Goal: Information Seeking & Learning: Check status

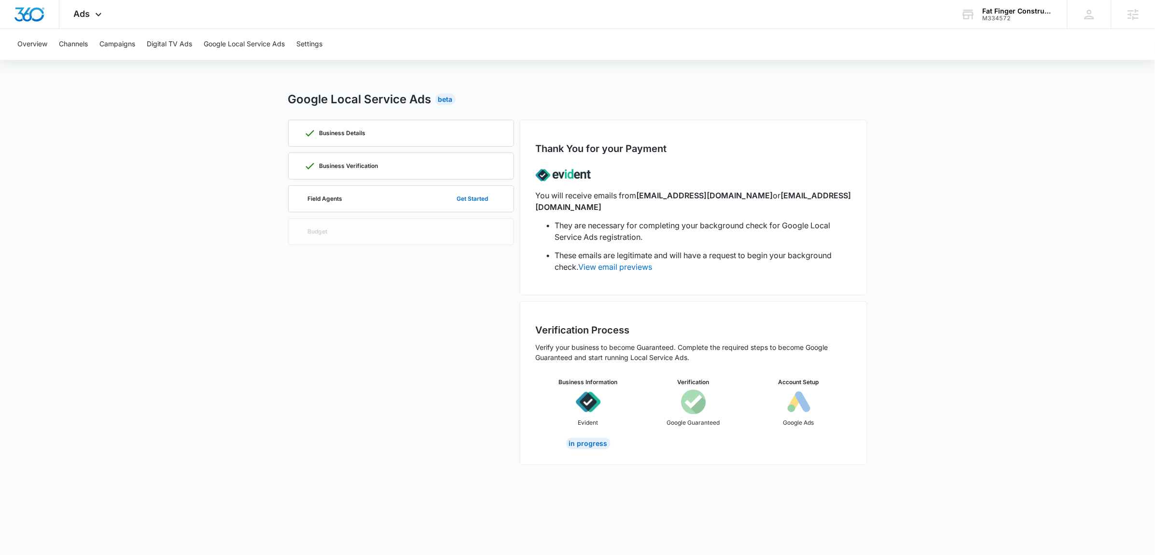
click at [765, 123] on div "Thank You for your Payment You will receive emails from [EMAIL_ADDRESS][DOMAIN_…" at bounding box center [693, 208] width 347 height 176
click at [1001, 19] on div "M334572" at bounding box center [1018, 18] width 70 height 7
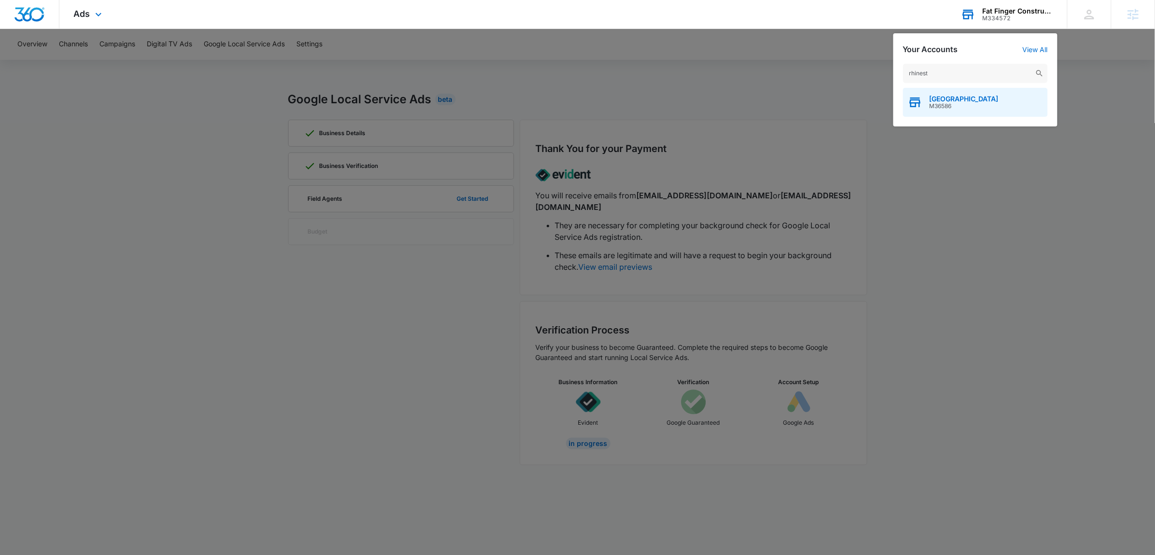
type input "rhinest"
click at [958, 111] on div "Rhinestone Wedding Chapel M36586" at bounding box center [975, 102] width 145 height 29
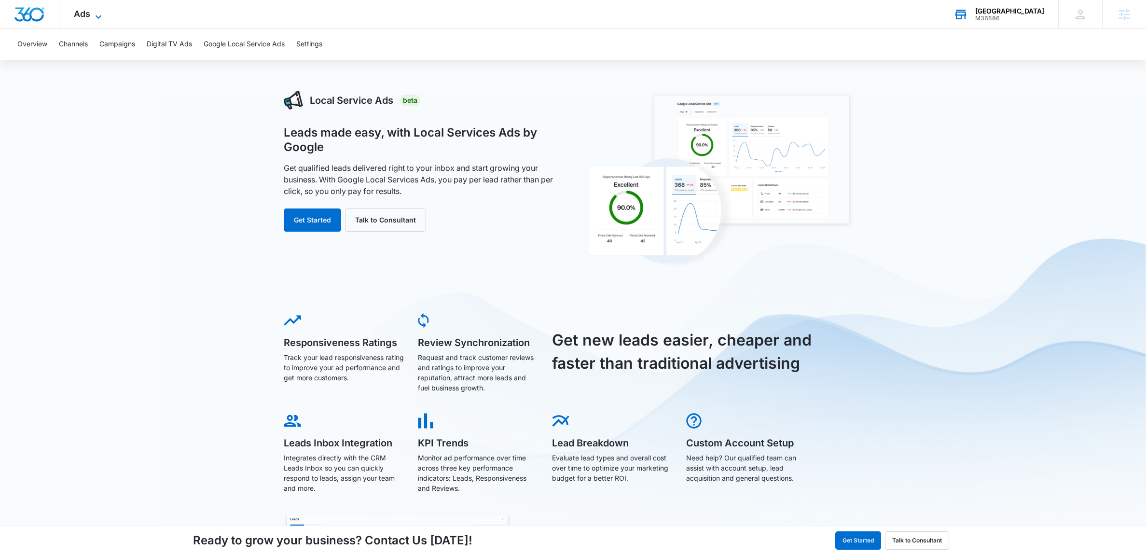
click at [89, 9] on span "Ads" at bounding box center [82, 14] width 16 height 10
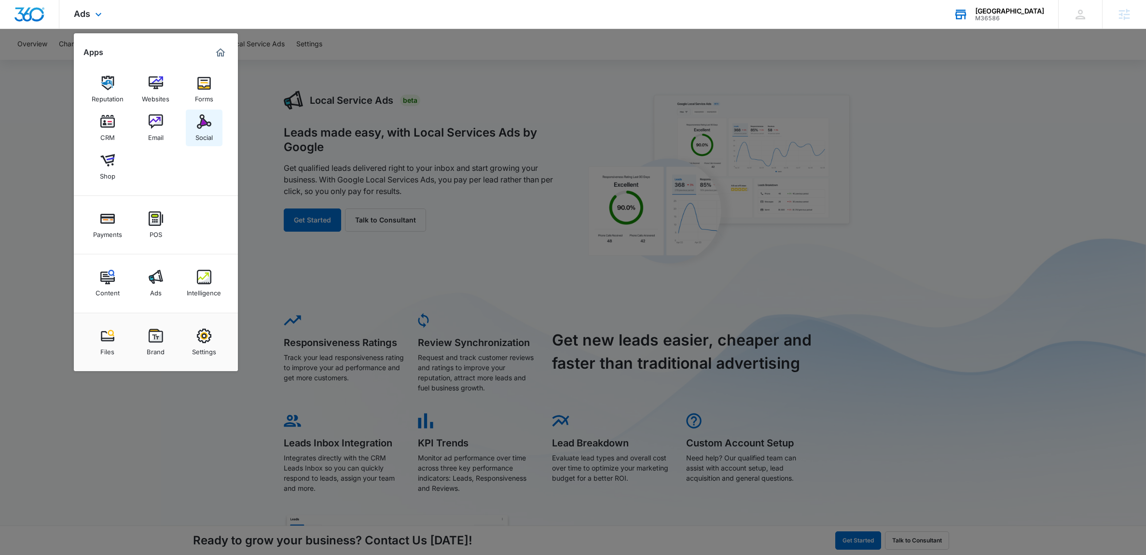
click at [191, 121] on link "Social" at bounding box center [204, 128] width 37 height 37
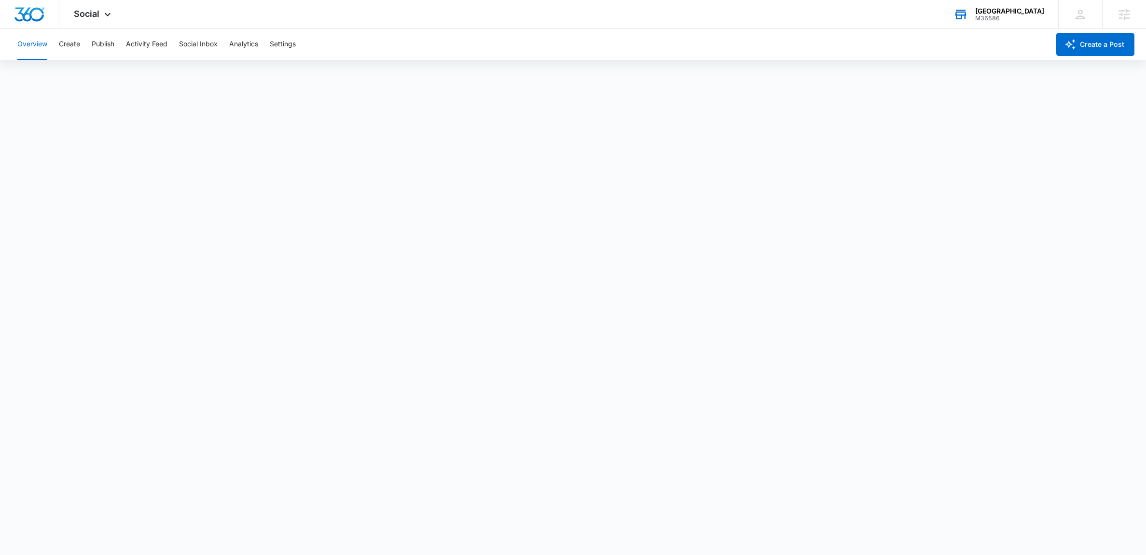
click at [999, 14] on div "[GEOGRAPHIC_DATA]" at bounding box center [1009, 11] width 69 height 8
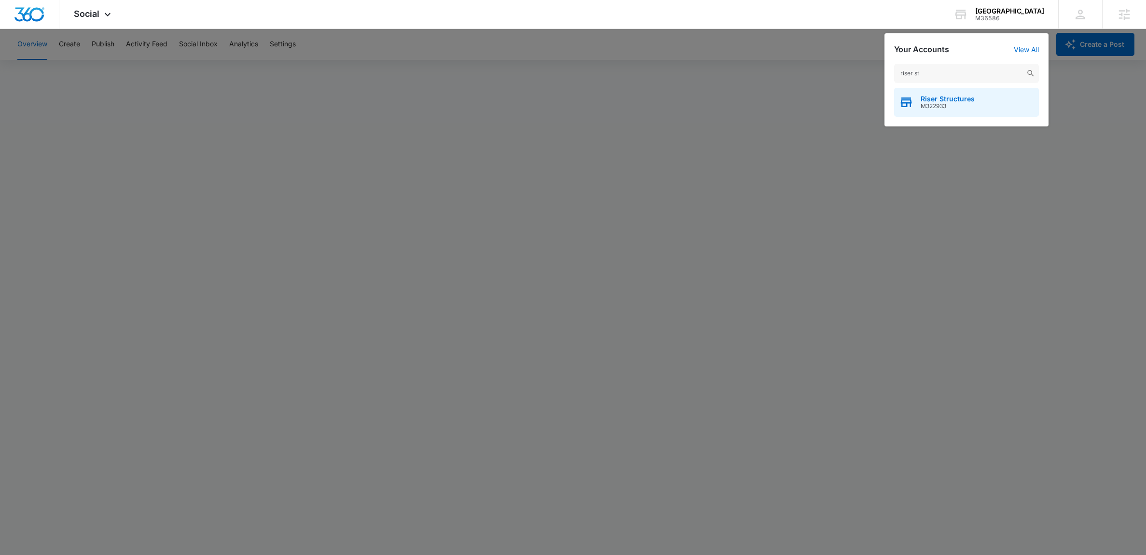
type input "riser st"
click at [950, 110] on div "Riser Structures M322933" at bounding box center [966, 102] width 145 height 29
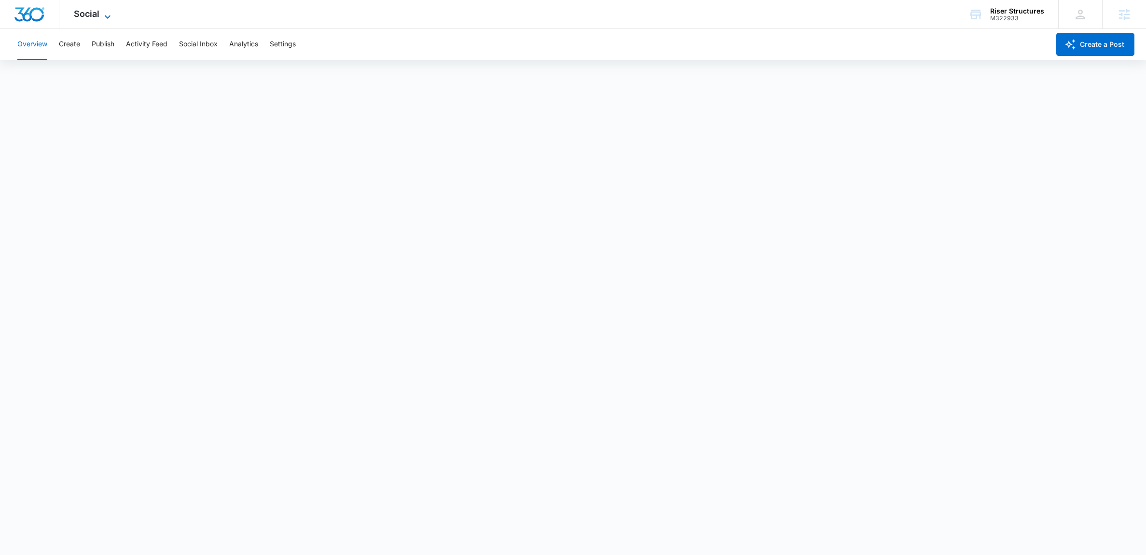
click at [92, 14] on span "Social" at bounding box center [87, 14] width 26 height 10
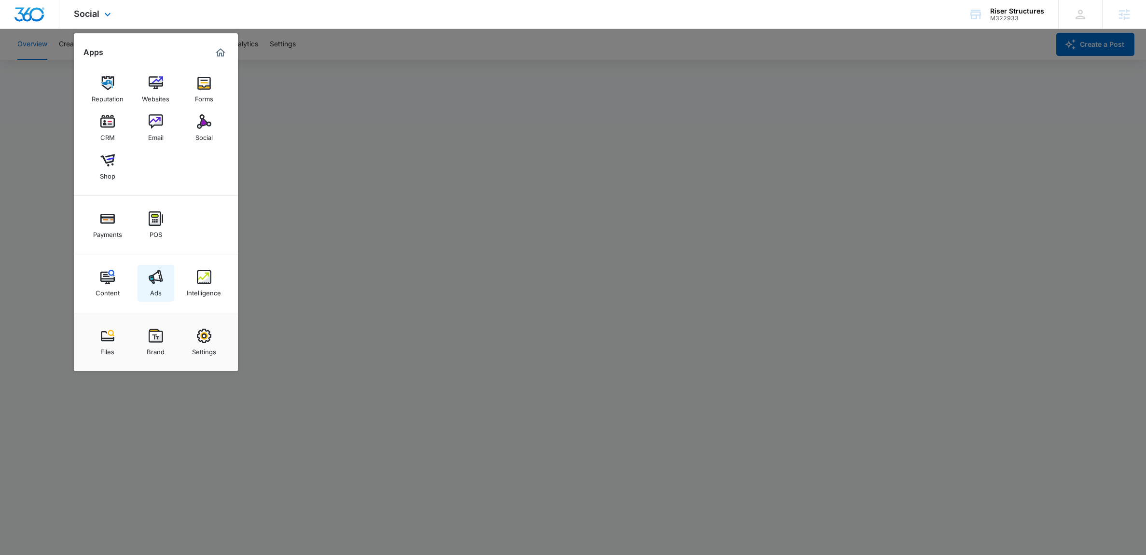
click at [149, 281] on img at bounding box center [156, 277] width 14 height 14
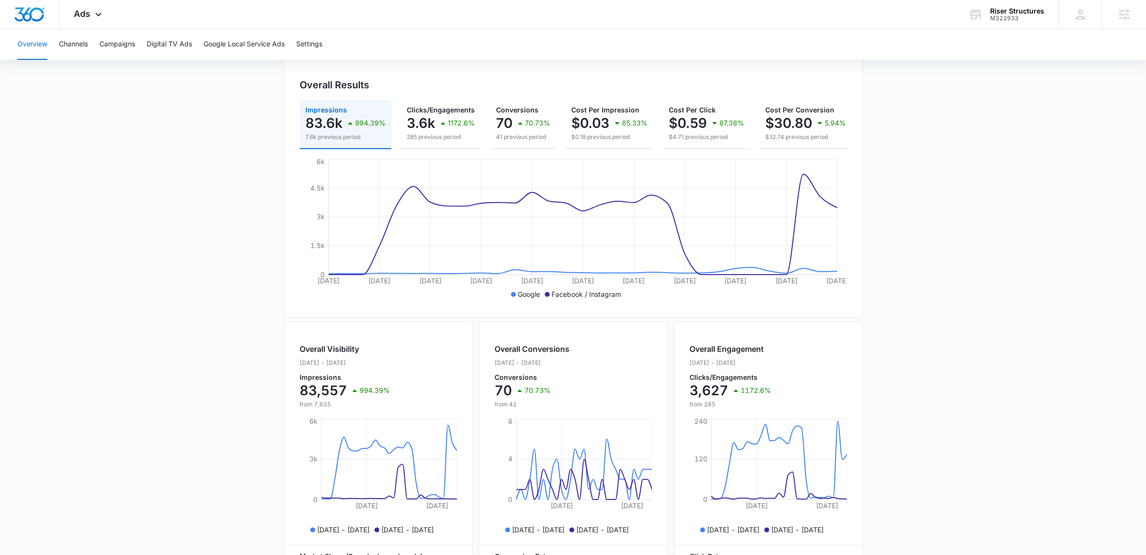
scroll to position [105, 0]
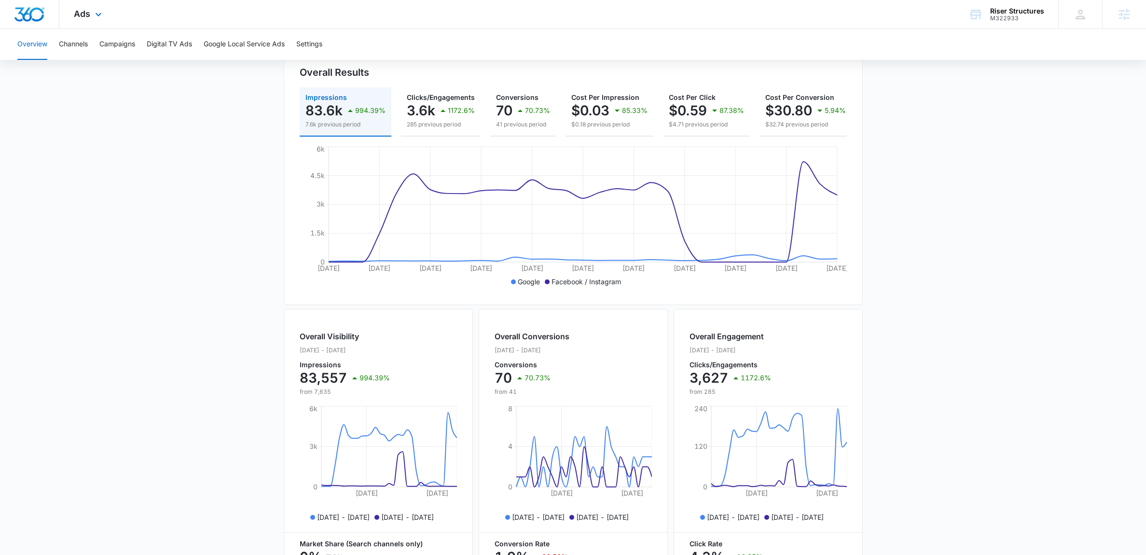
click at [91, 14] on div "Ads Apps Reputation Websites Forms CRM Email Social Shop Payments POS Content A…" at bounding box center [88, 14] width 59 height 28
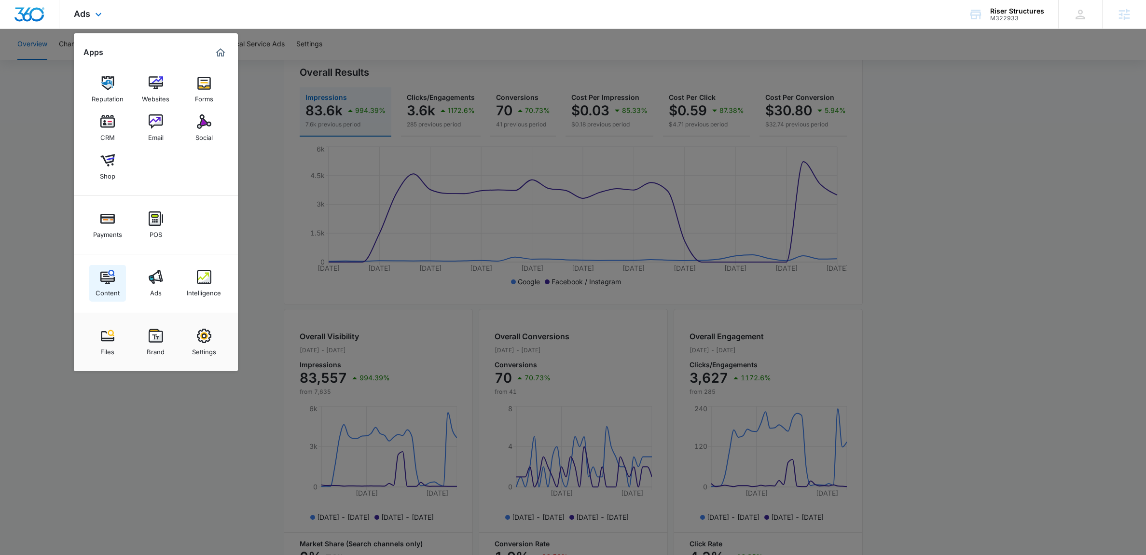
click at [115, 289] on div "Content" at bounding box center [108, 290] width 24 height 13
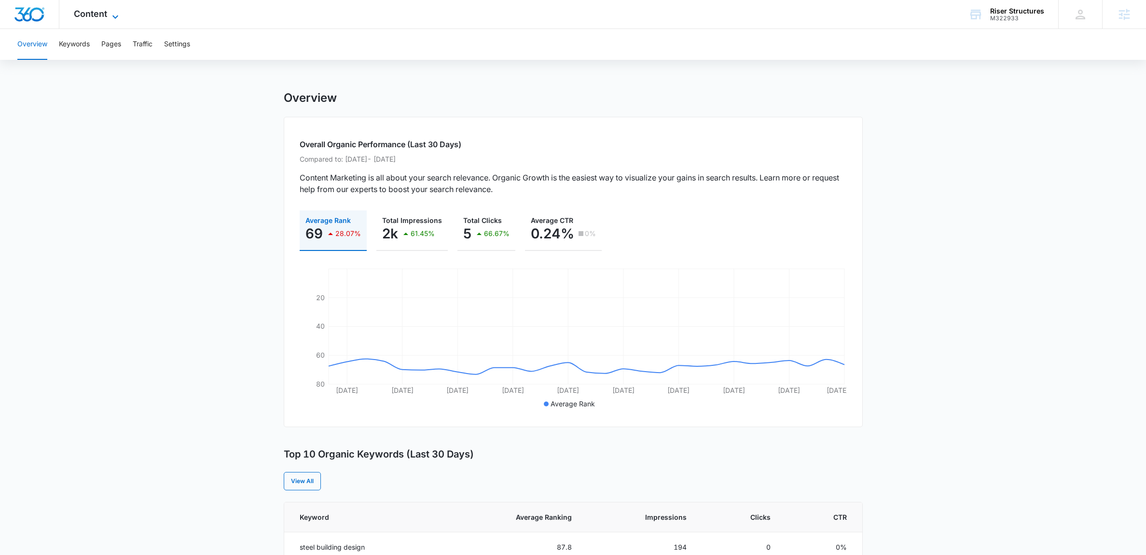
click at [98, 14] on span "Content" at bounding box center [90, 14] width 33 height 10
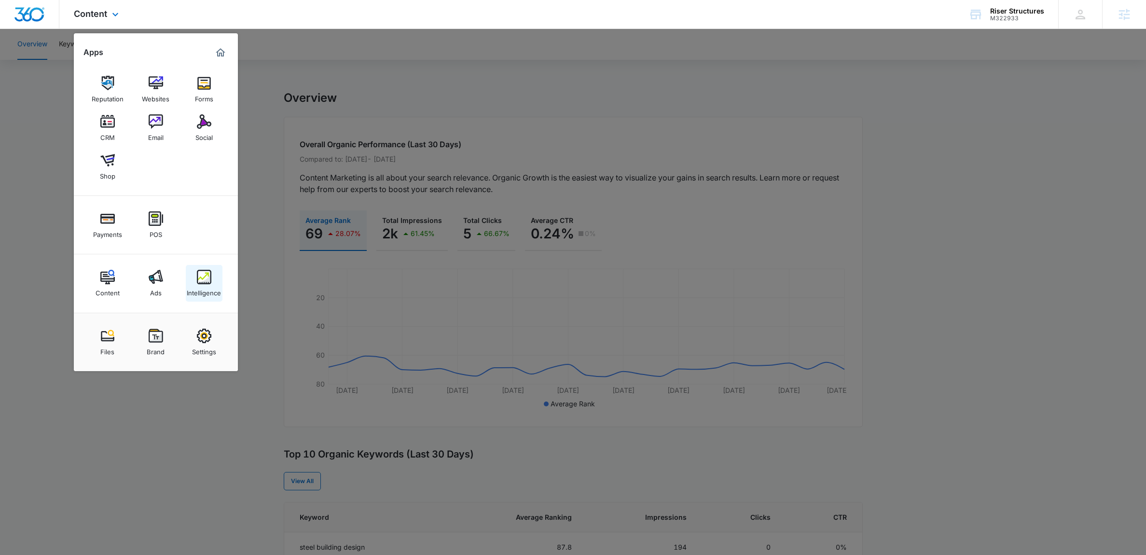
click at [198, 286] on div "Intelligence" at bounding box center [204, 290] width 34 height 13
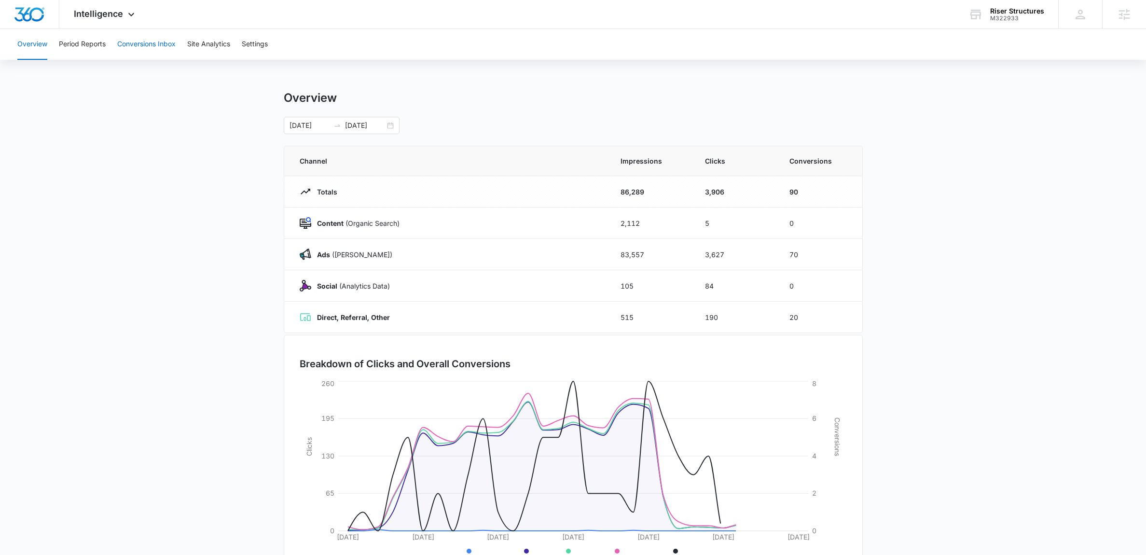
click at [145, 41] on button "Conversions Inbox" at bounding box center [146, 44] width 58 height 31
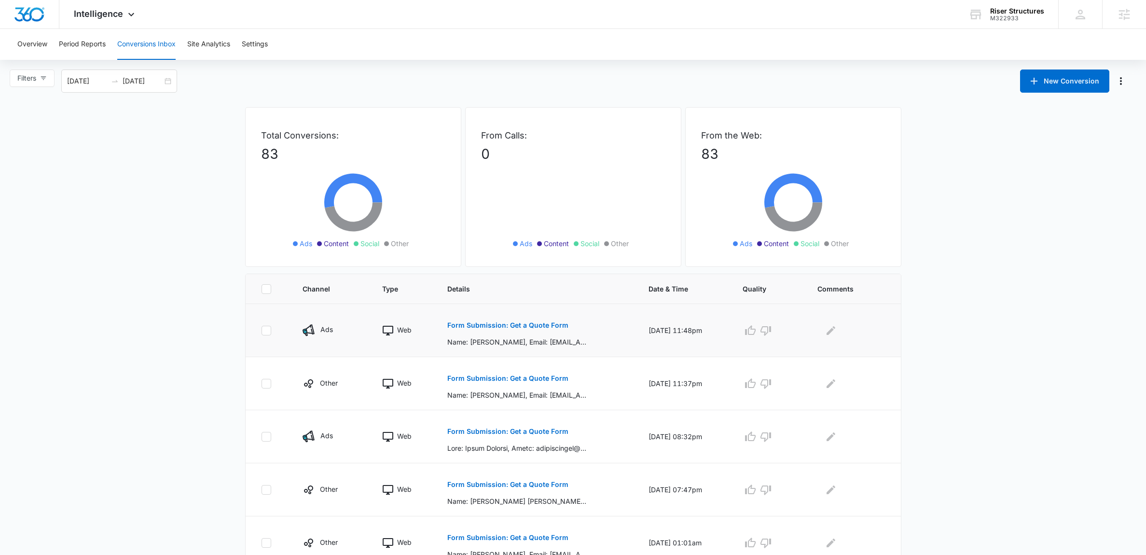
click at [516, 321] on button "Form Submission: Get a Quote Form" at bounding box center [507, 325] width 121 height 23
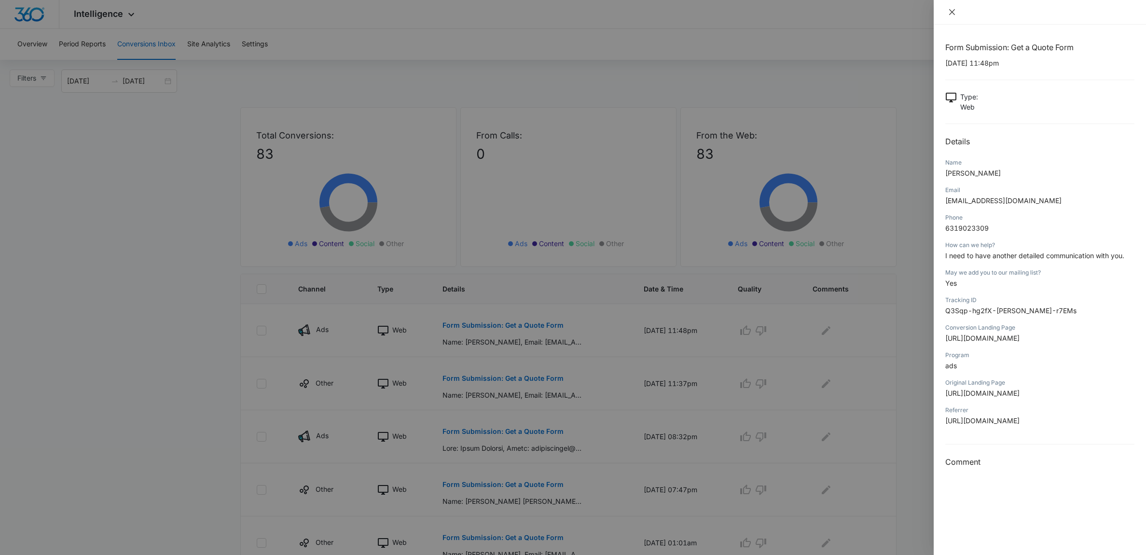
click at [951, 14] on icon "close" at bounding box center [952, 12] width 8 height 8
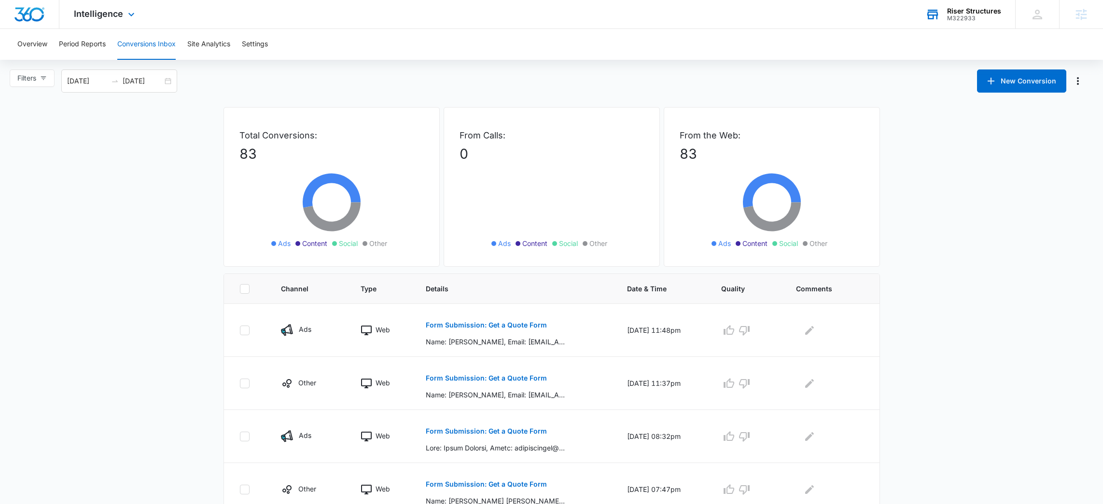
click at [986, 12] on div "Riser Structures" at bounding box center [974, 11] width 54 height 8
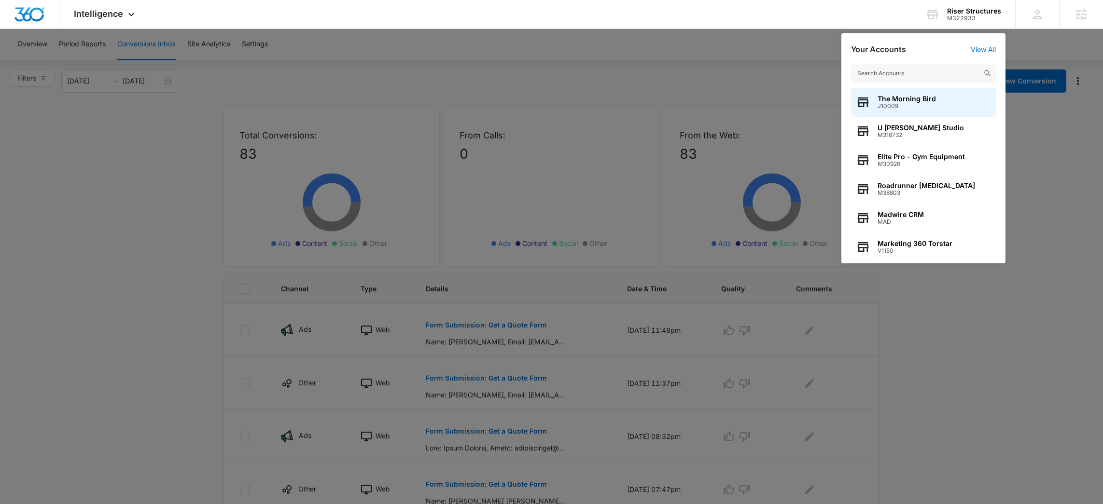
click at [939, 69] on input "text" at bounding box center [923, 73] width 145 height 19
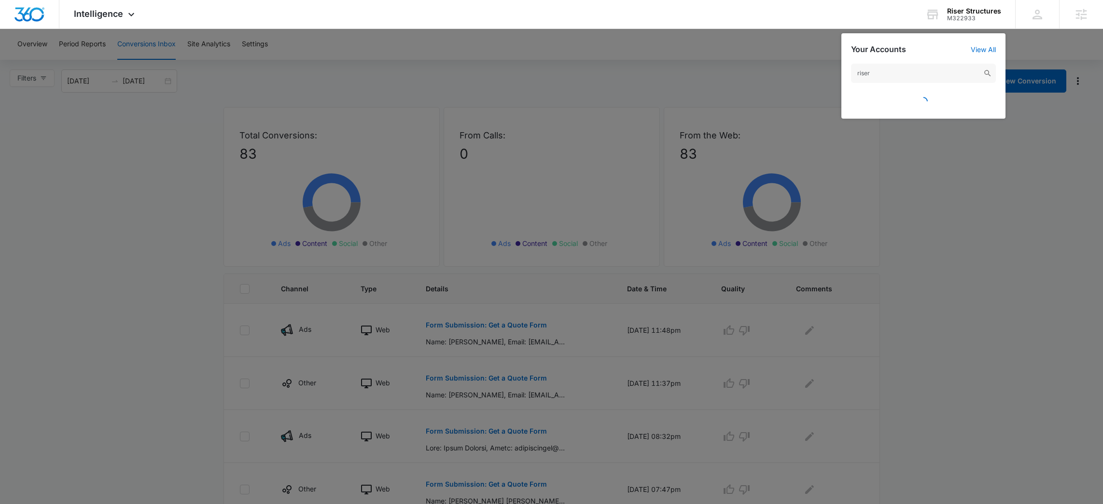
type input "riser"
click at [128, 160] on div at bounding box center [551, 252] width 1103 height 504
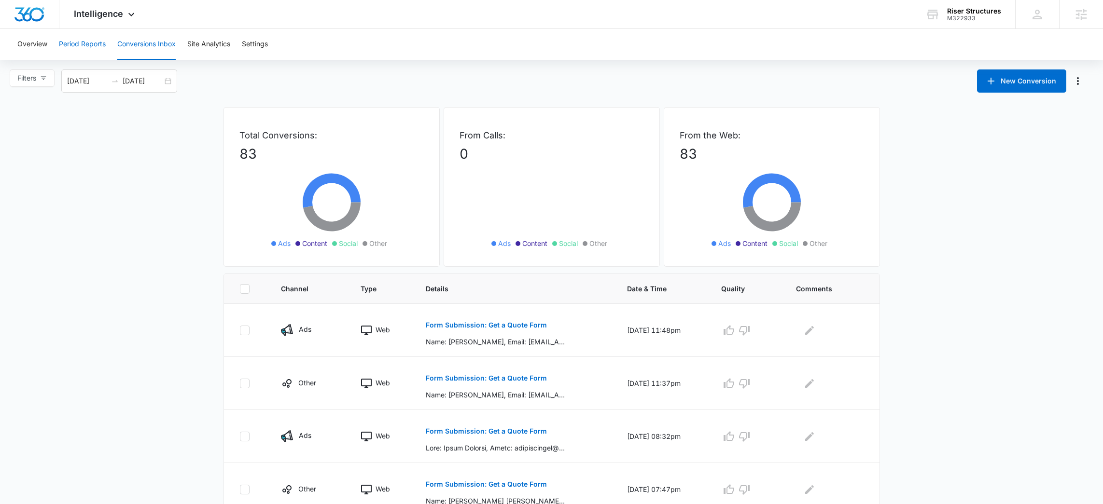
click at [84, 48] on button "Period Reports" at bounding box center [82, 44] width 47 height 31
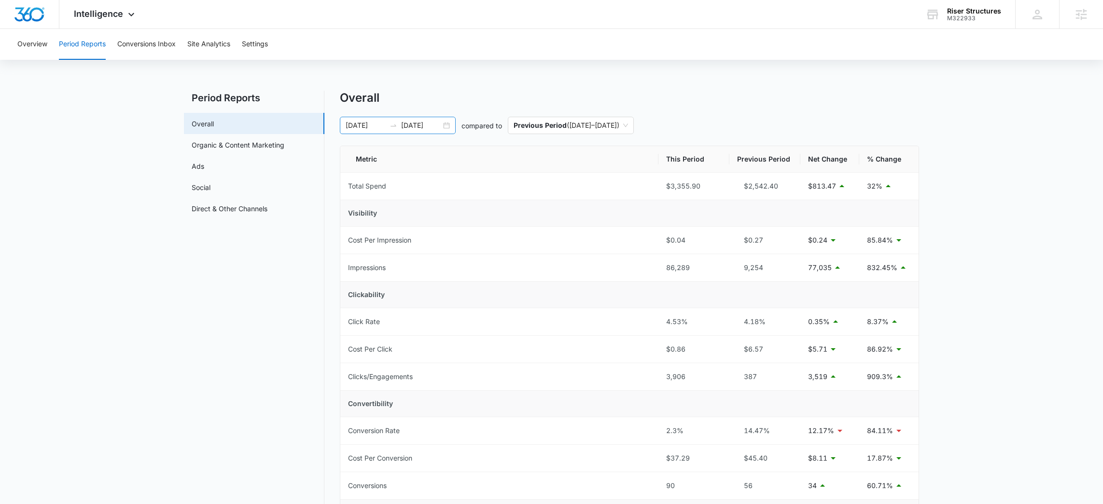
click at [449, 132] on div "[DATE] [DATE]" at bounding box center [398, 125] width 116 height 17
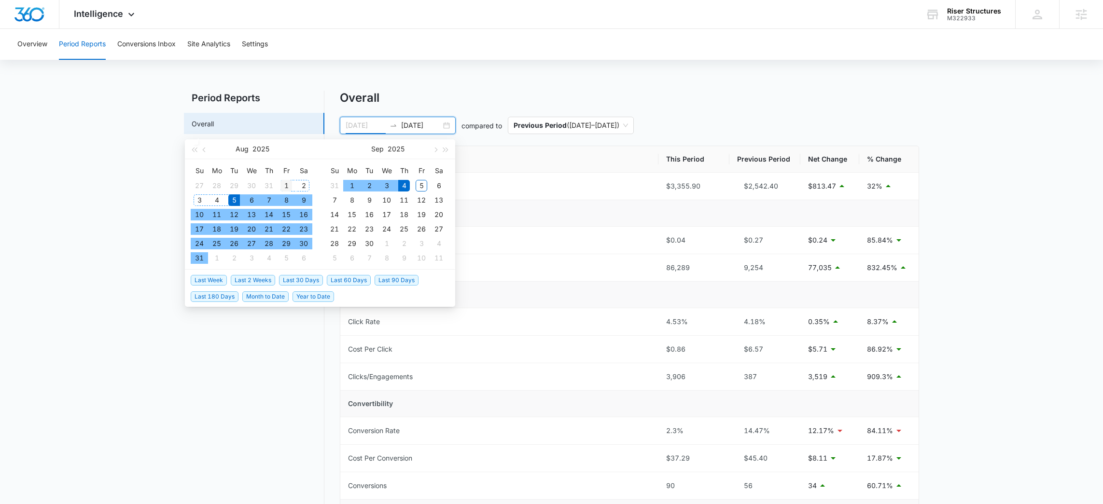
type input "[DATE]"
click at [289, 187] on div "1" at bounding box center [286, 186] width 12 height 12
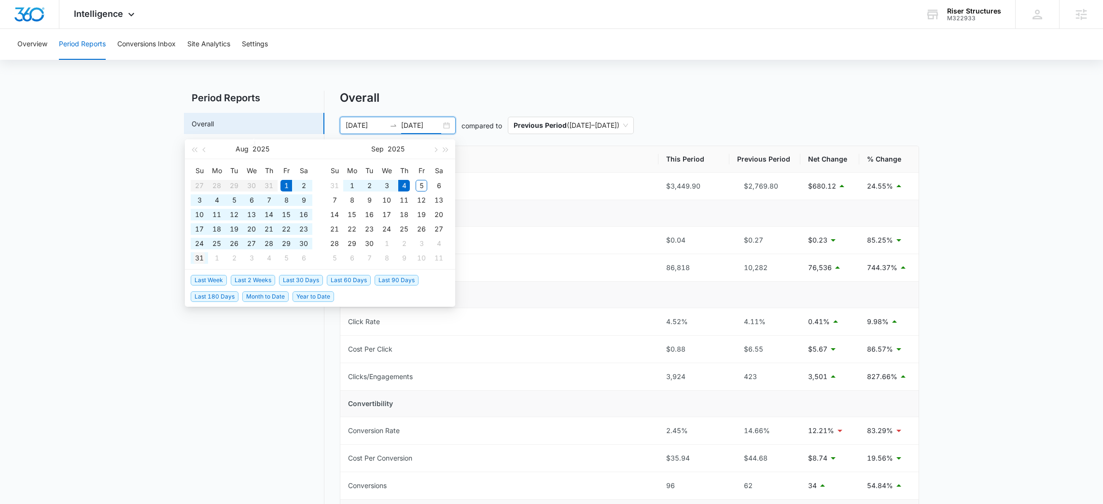
type input "[DATE]"
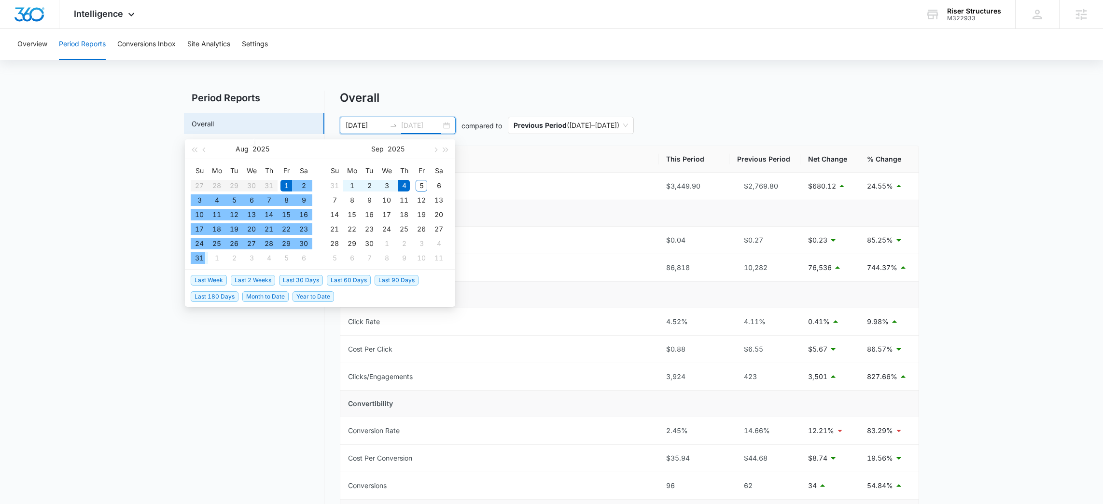
click at [195, 260] on div "31" at bounding box center [200, 258] width 12 height 12
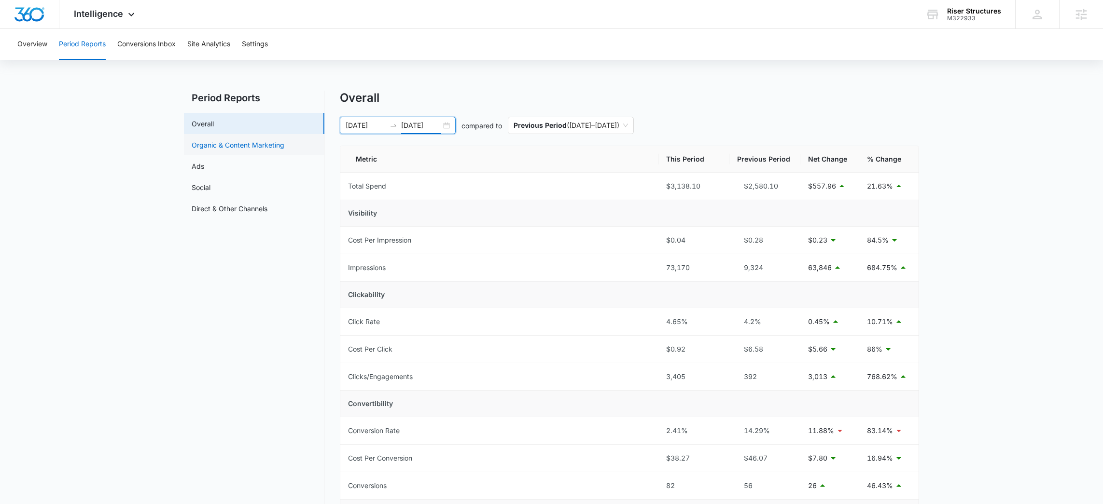
click at [284, 141] on link "Organic & Content Marketing" at bounding box center [238, 145] width 93 height 10
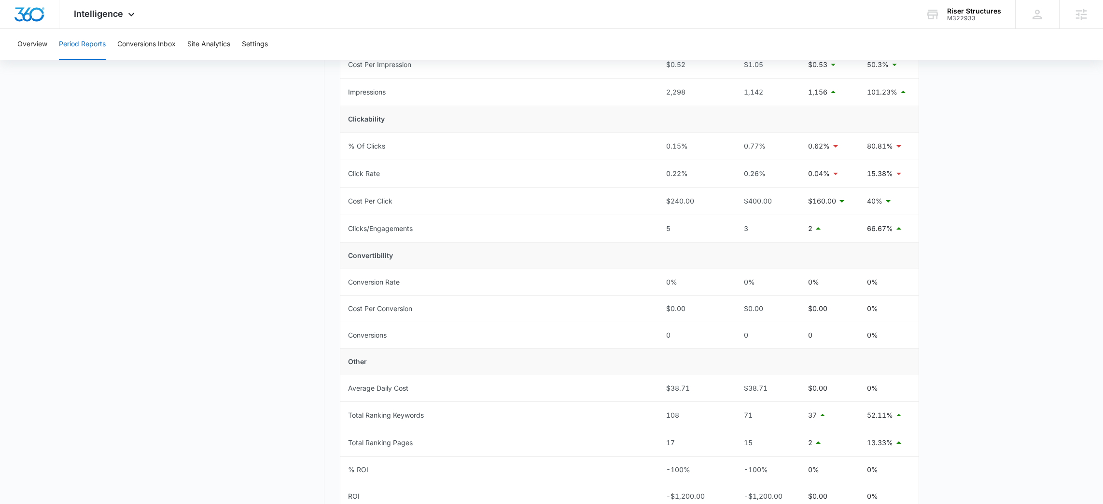
scroll to position [30, 0]
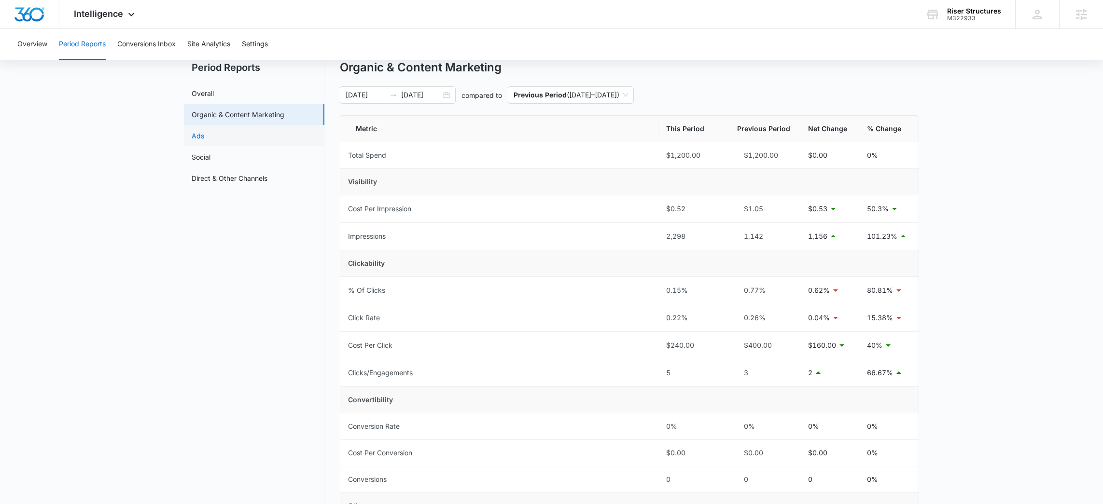
click at [204, 136] on link "Ads" at bounding box center [198, 136] width 13 height 10
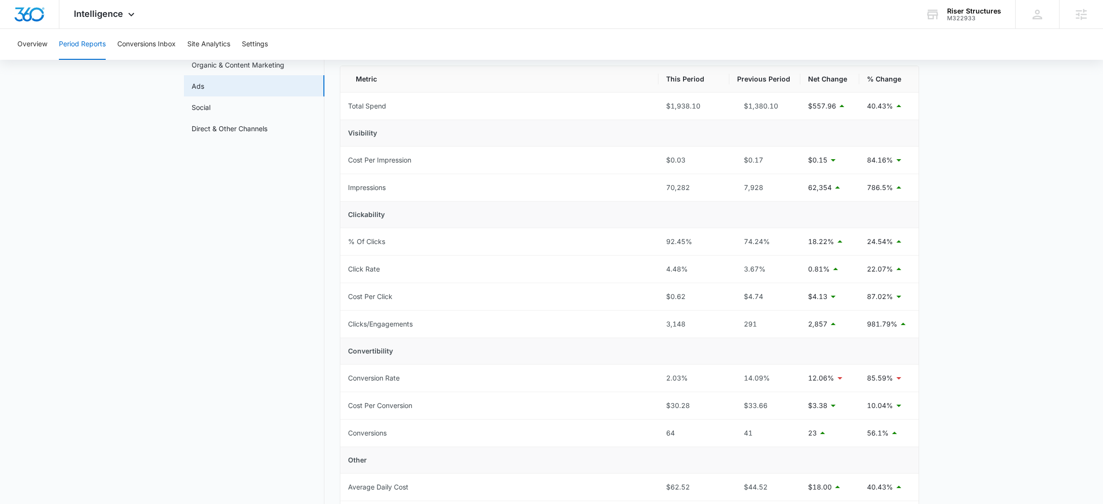
scroll to position [138, 0]
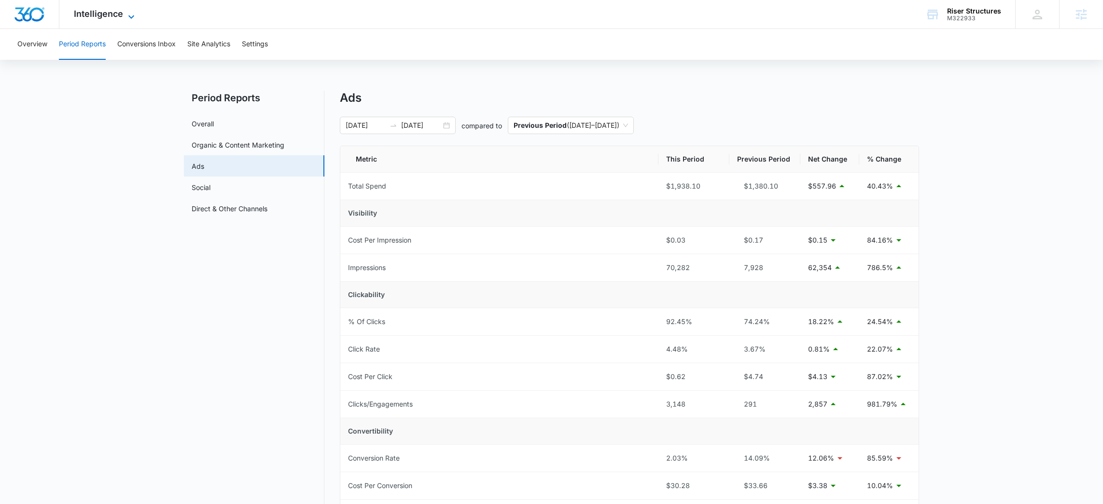
click at [103, 18] on span "Intelligence" at bounding box center [98, 14] width 49 height 10
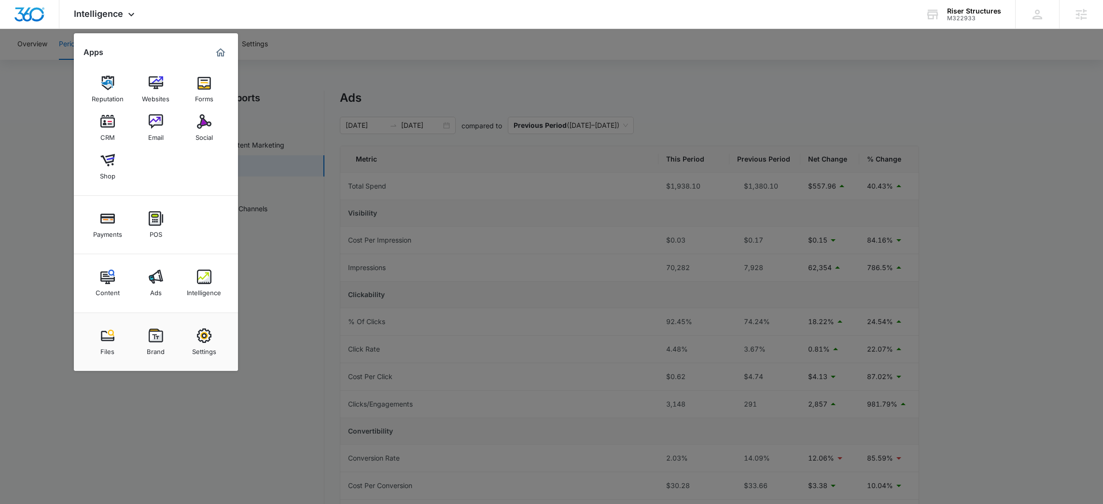
click at [166, 282] on link "Ads" at bounding box center [156, 283] width 37 height 37
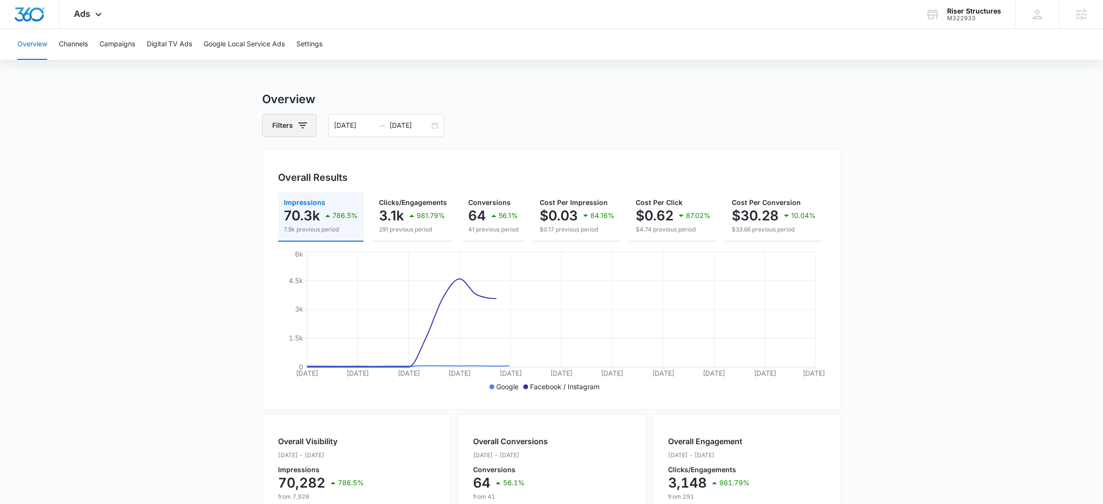
click at [291, 124] on button "Filters" at bounding box center [289, 125] width 55 height 23
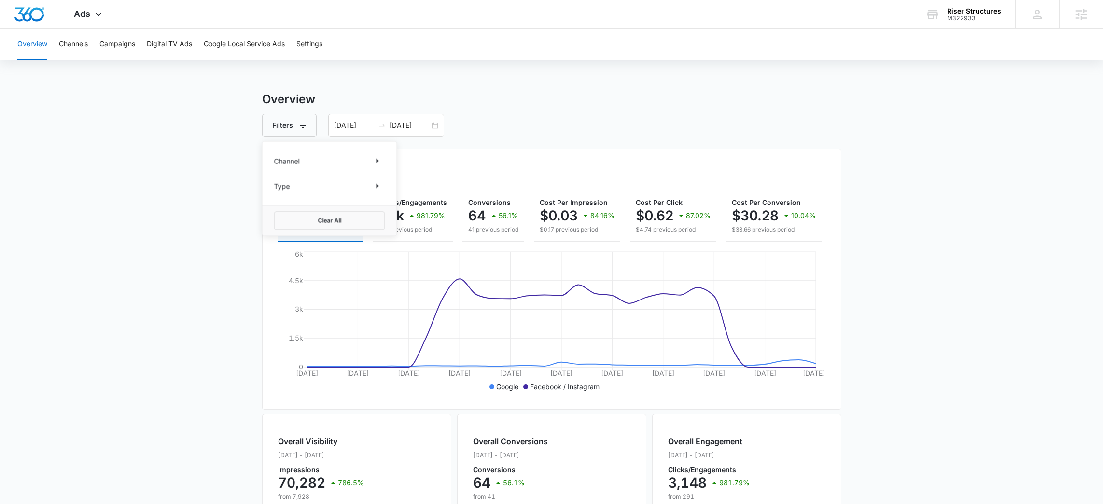
click at [340, 158] on div "Channel" at bounding box center [329, 160] width 111 height 15
click at [375, 162] on icon "Show Channel filters" at bounding box center [378, 161] width 12 height 12
click at [295, 210] on label "Facebook / Instagram" at bounding box center [329, 209] width 111 height 10
click at [275, 209] on input "Facebook / Instagram" at bounding box center [274, 209] width 0 height 0
checkbox input "true"
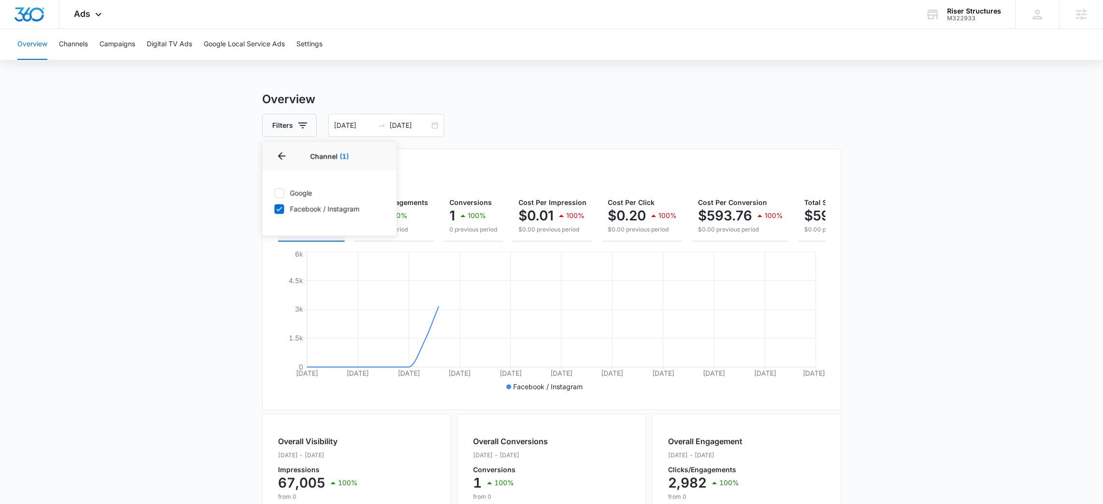
click at [532, 114] on div "Filters Channel 1 Channel (1) Google Facebook / Instagram Type Clear All 08/01/…" at bounding box center [551, 125] width 579 height 23
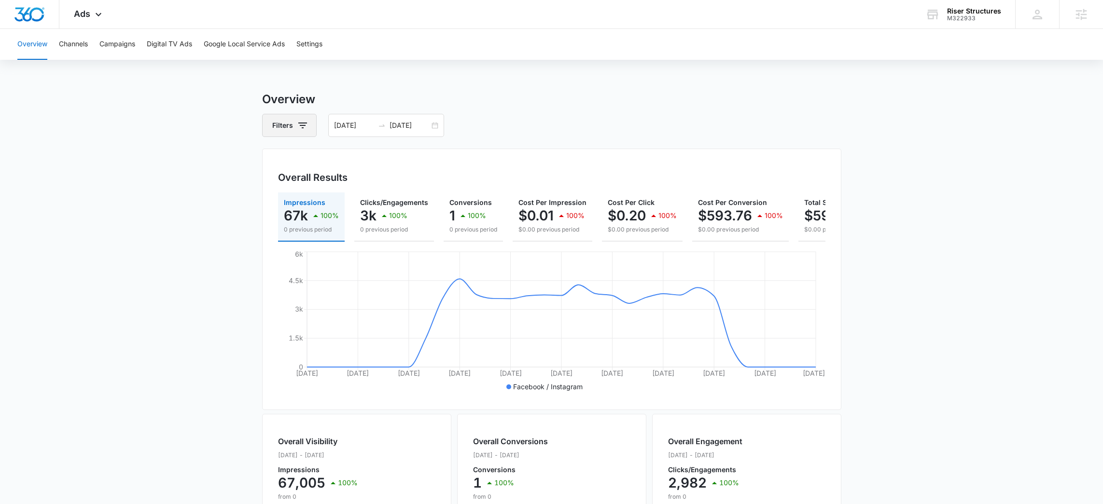
click at [302, 128] on icon "button" at bounding box center [302, 126] width 9 height 6
click at [350, 157] on div "Channel 1" at bounding box center [329, 160] width 111 height 15
click at [379, 165] on icon "Show Channel filters" at bounding box center [378, 161] width 12 height 12
click at [553, 121] on div "Filters Channel 1 Channel (1) Google Facebook / Instagram Type Clear All 08/01/…" at bounding box center [551, 125] width 579 height 23
click at [304, 115] on button "Filters" at bounding box center [289, 125] width 55 height 23
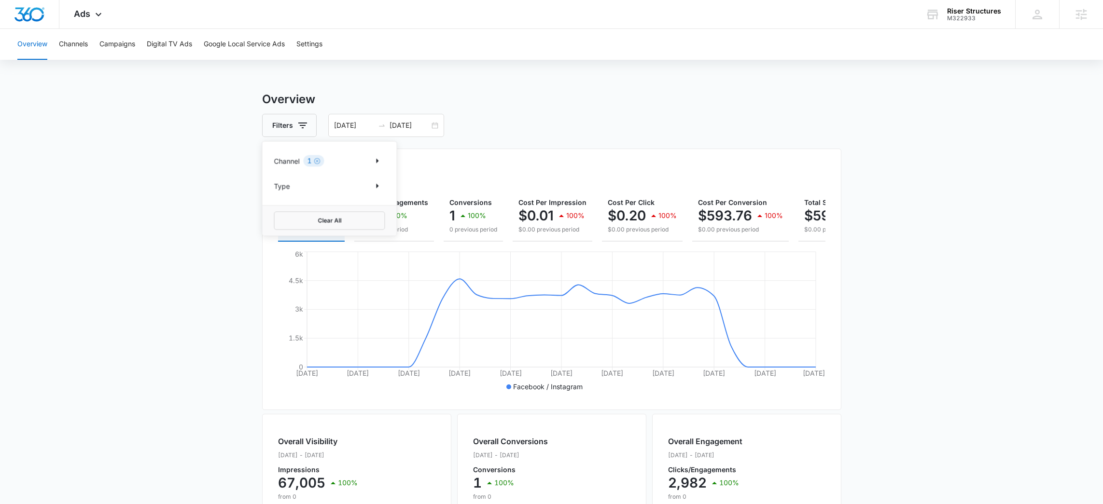
click at [341, 160] on div "Channel 1" at bounding box center [329, 160] width 111 height 15
click at [365, 160] on div "Channel 1" at bounding box center [329, 160] width 111 height 15
click at [378, 160] on icon "Show Channel filters" at bounding box center [378, 161] width 12 height 12
click at [289, 192] on label "Google" at bounding box center [329, 193] width 111 height 10
click at [275, 193] on input "Google" at bounding box center [274, 193] width 0 height 0
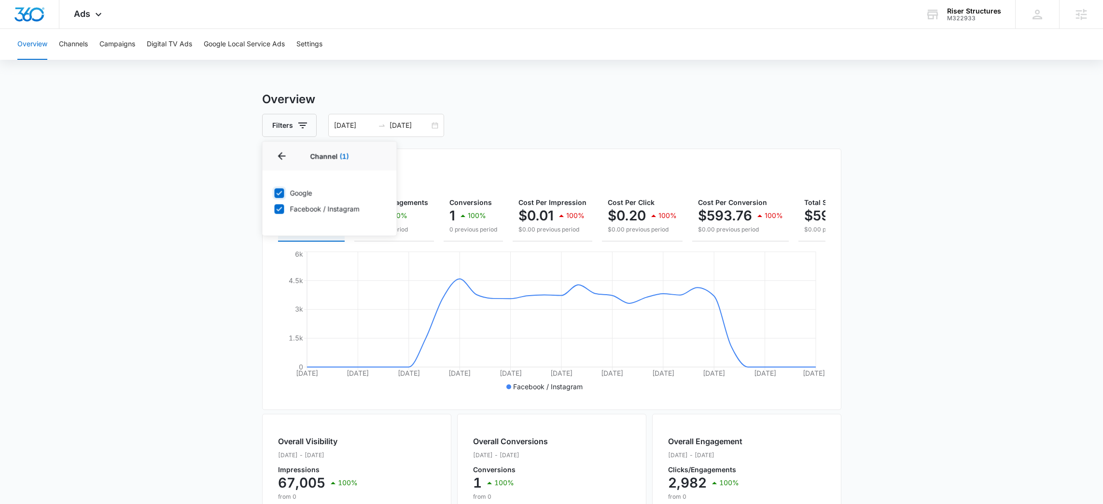
checkbox input "true"
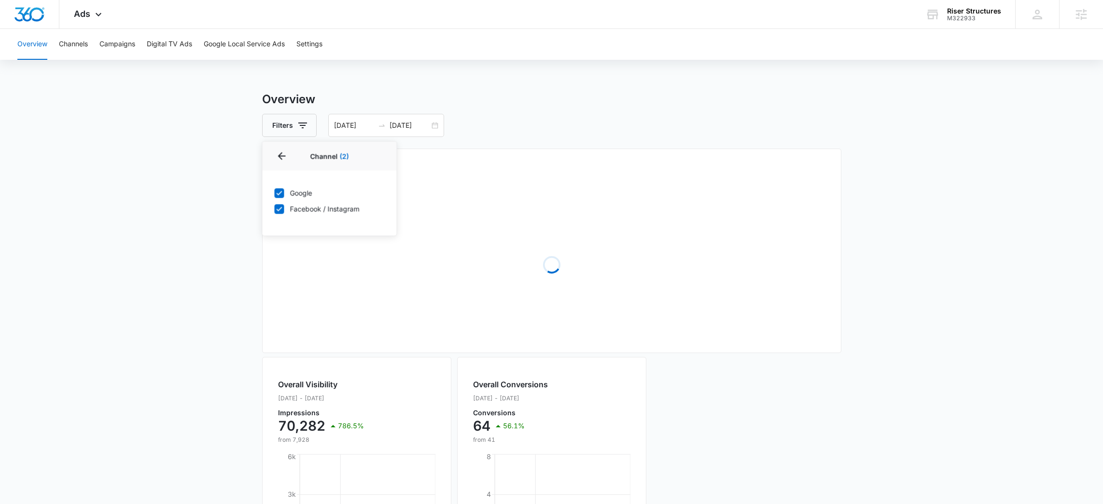
click at [281, 208] on icon at bounding box center [280, 209] width 6 height 4
click at [275, 209] on input "Facebook / Instagram" at bounding box center [274, 209] width 0 height 0
checkbox input "false"
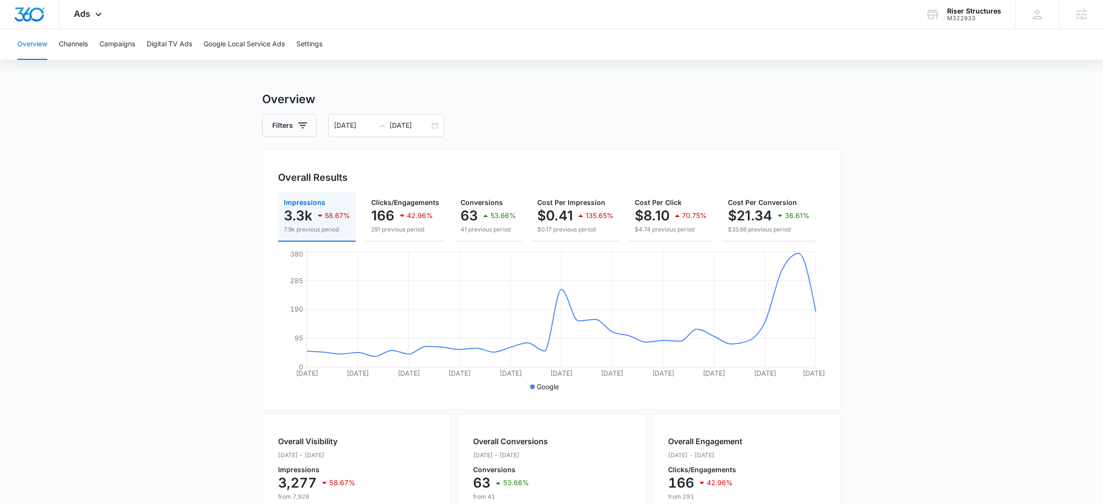
click at [210, 223] on main "Overview Filters 08/01/2025 08/31/2025 Overall Results Impressions 3.3k 58.67% …" at bounding box center [551, 437] width 1103 height 693
click at [296, 117] on button "Filters" at bounding box center [289, 125] width 55 height 23
click at [386, 159] on div "Channel 1 Type" at bounding box center [330, 174] width 134 height 64
click at [372, 157] on icon "Show Channel filters" at bounding box center [378, 161] width 12 height 12
click at [283, 208] on icon at bounding box center [279, 209] width 9 height 9
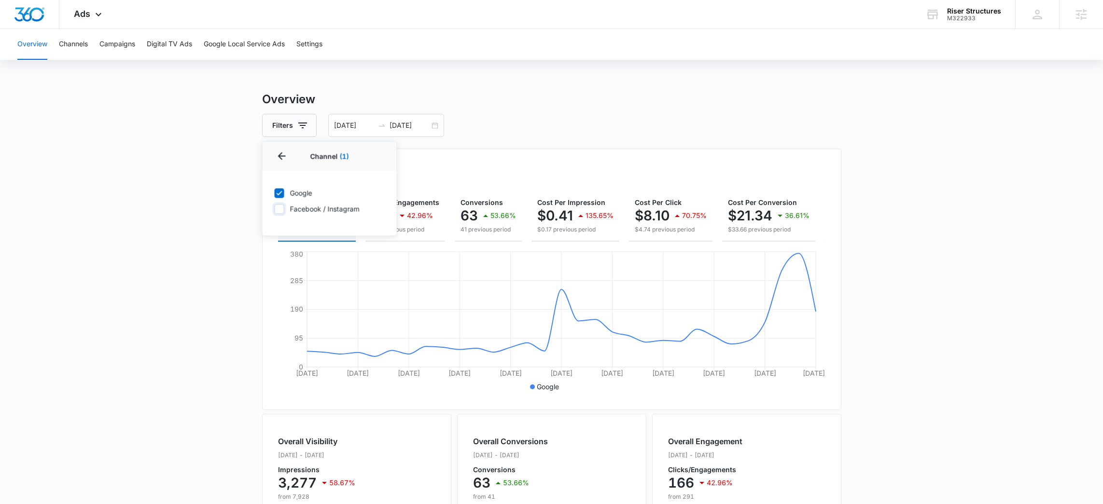
click at [275, 209] on input "Facebook / Instagram" at bounding box center [274, 209] width 0 height 0
checkbox input "true"
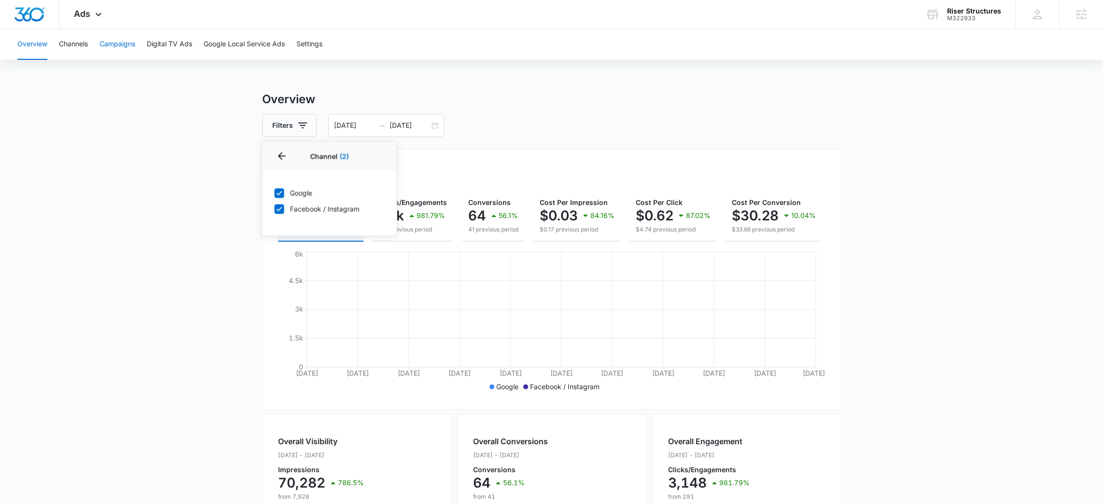
click at [120, 47] on button "Campaigns" at bounding box center [117, 44] width 36 height 31
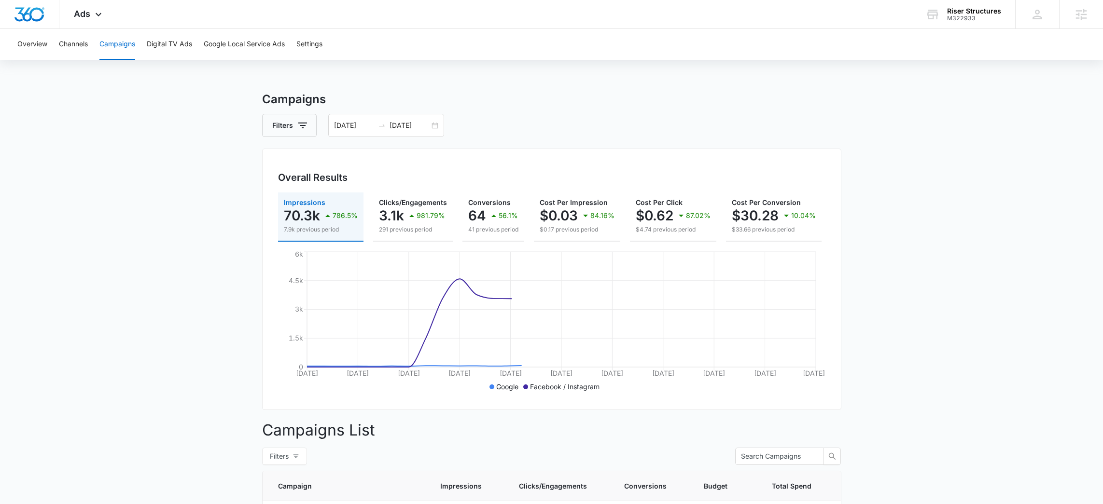
scroll to position [274, 0]
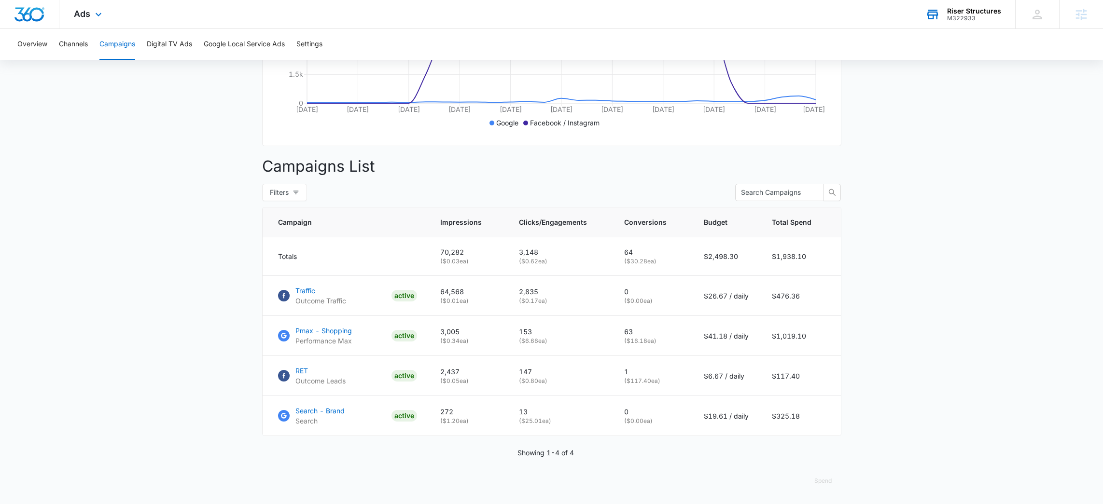
click at [970, 21] on div "M322933" at bounding box center [974, 18] width 54 height 7
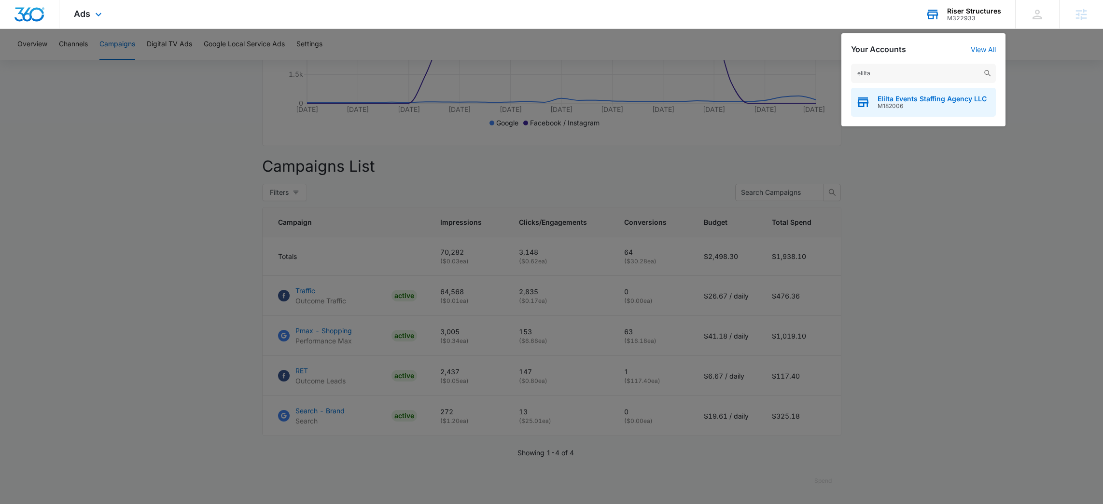
type input "elilta"
click at [905, 100] on span "Elilta Events Staffing Agency LLC" at bounding box center [931, 99] width 109 height 8
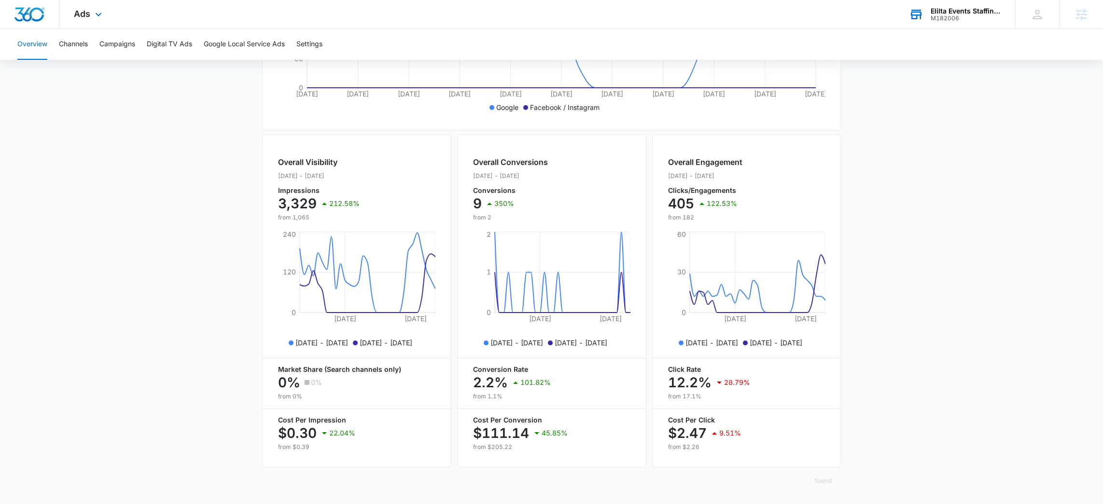
scroll to position [274, 0]
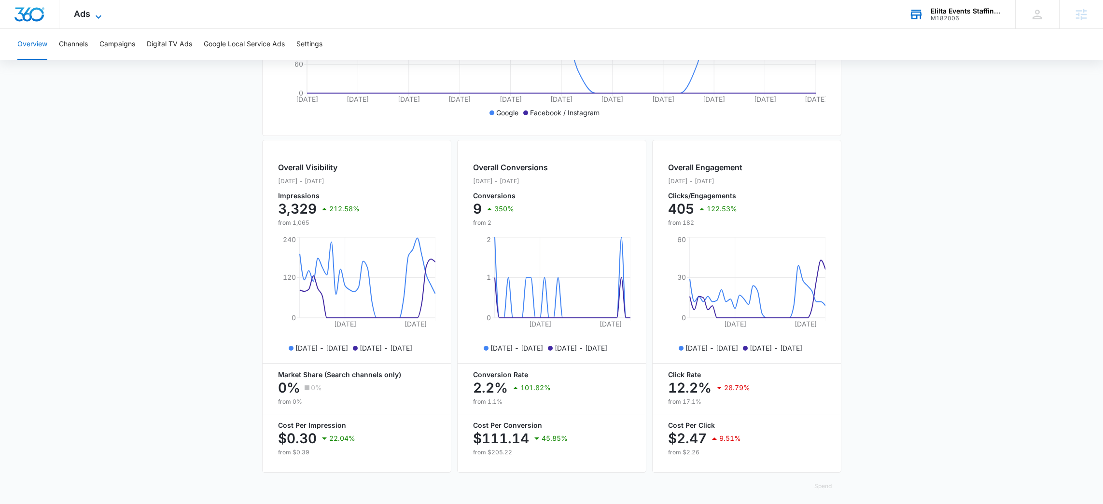
click at [89, 16] on span "Ads" at bounding box center [82, 14] width 16 height 10
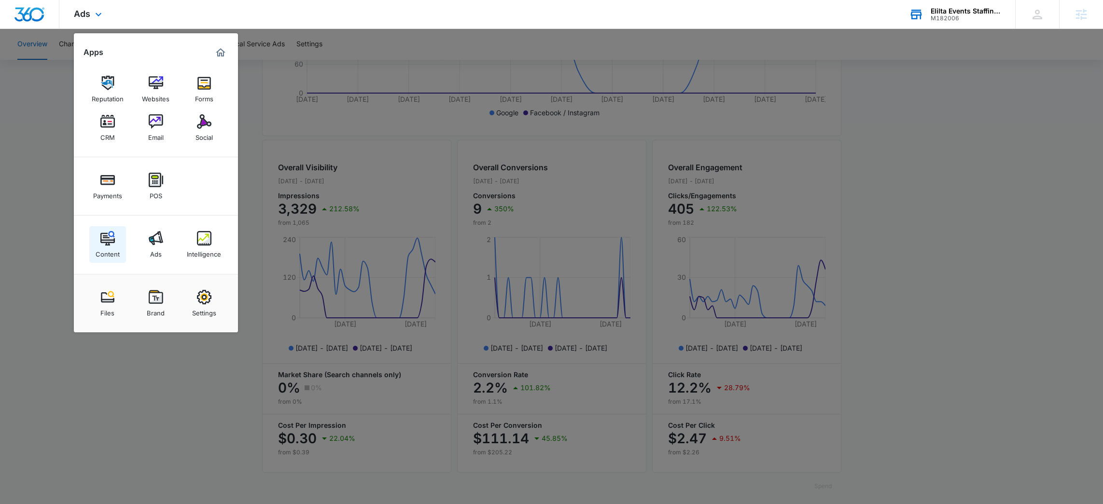
click at [109, 238] on img at bounding box center [107, 238] width 14 height 14
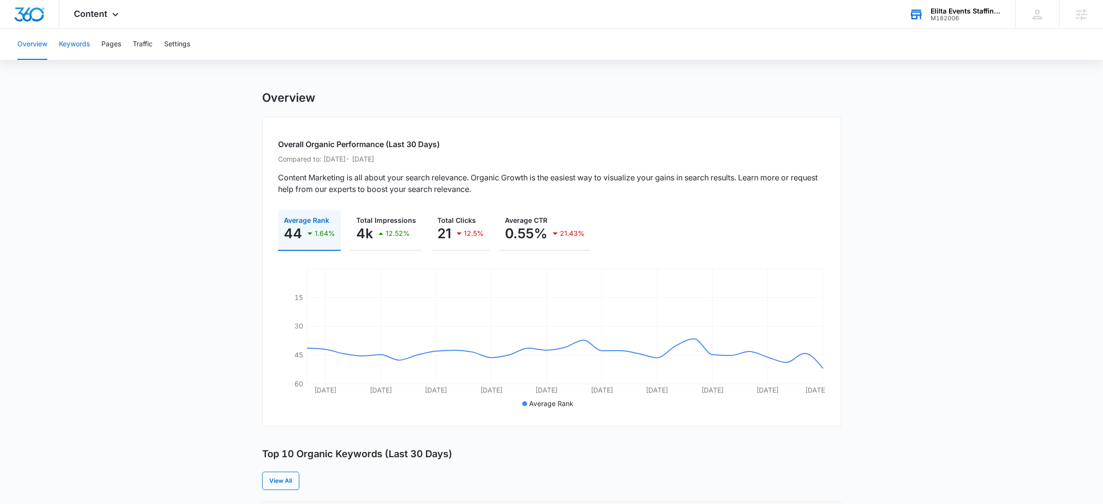
click at [82, 46] on button "Keywords" at bounding box center [74, 44] width 31 height 31
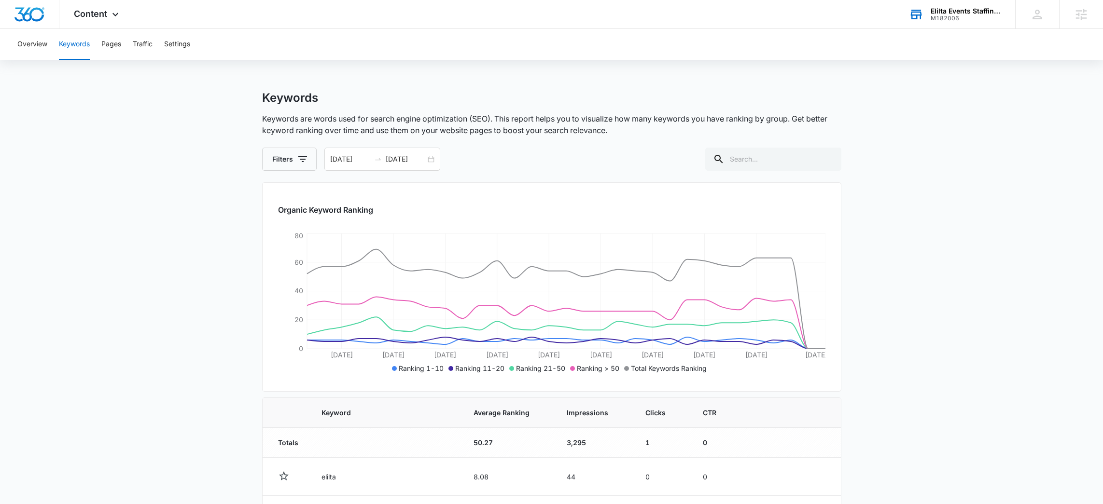
click at [441, 158] on div "Filters 08/05/2025 09/04/2025" at bounding box center [551, 159] width 579 height 23
click at [434, 158] on div "[DATE] [DATE]" at bounding box center [382, 159] width 116 height 23
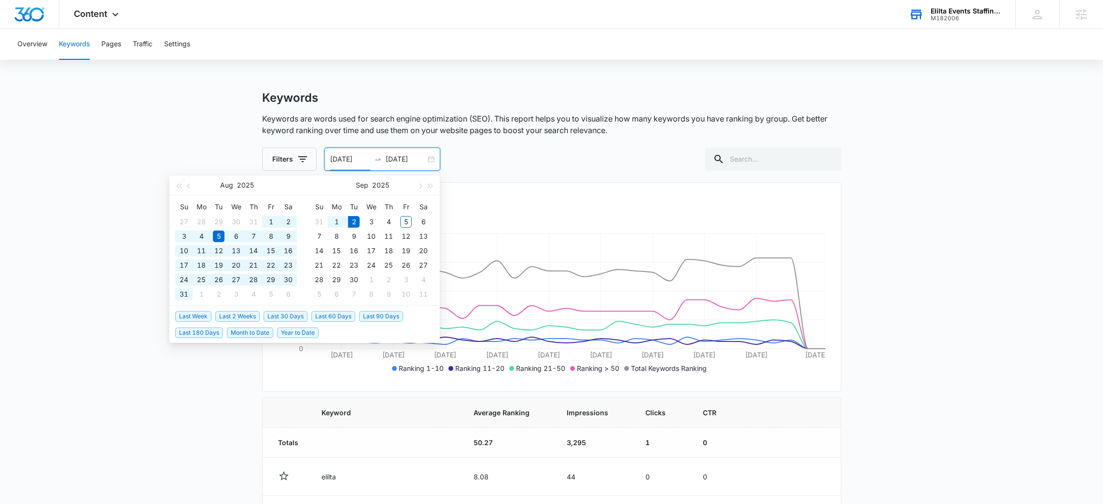
click at [299, 332] on span "Year to Date" at bounding box center [298, 333] width 42 height 11
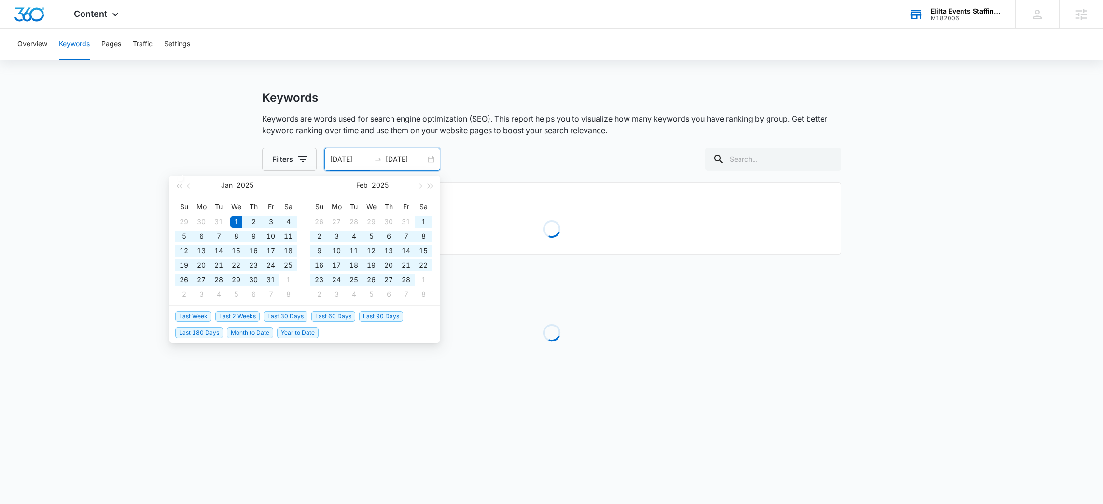
type input "01/01/2025"
type input "09/02/2025"
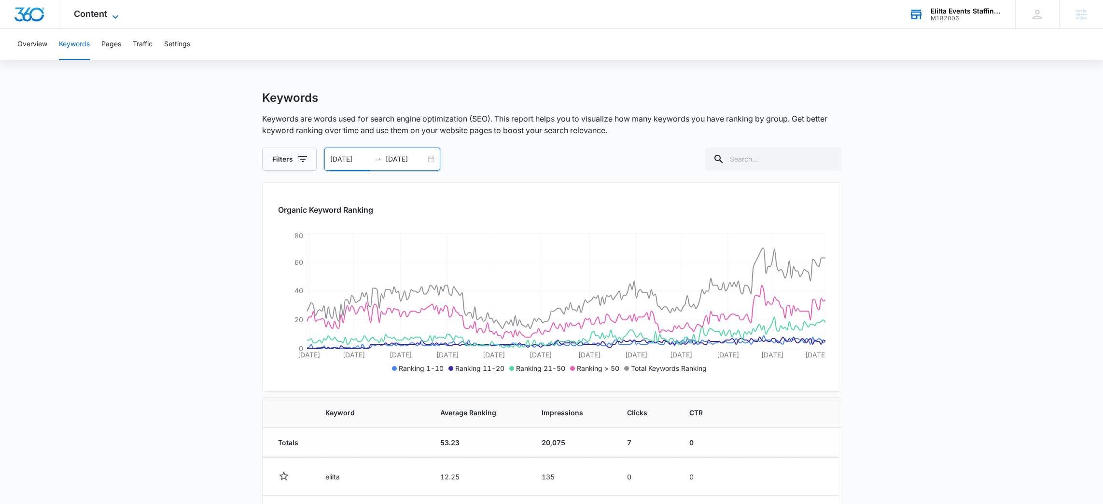
click at [98, 16] on span "Content" at bounding box center [90, 14] width 33 height 10
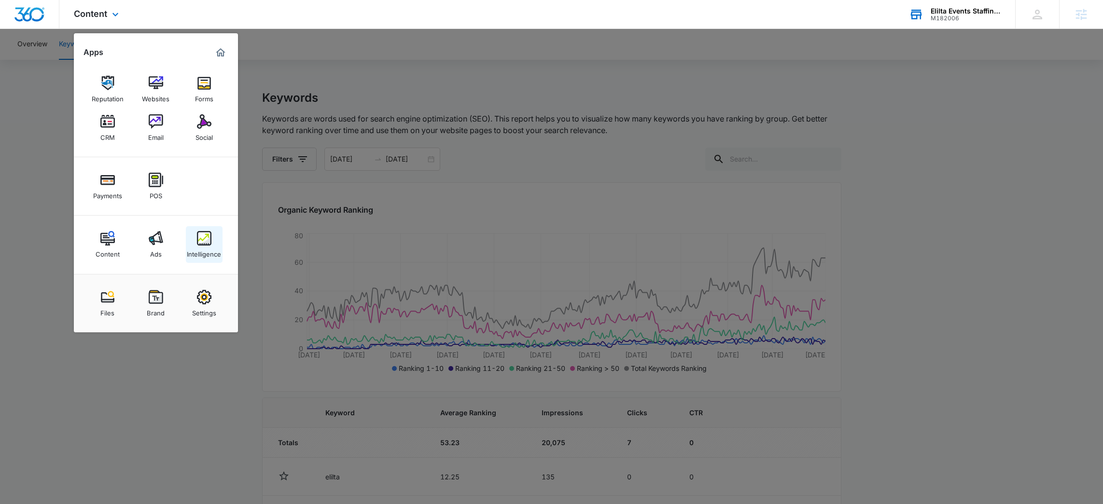
click at [193, 243] on link "Intelligence" at bounding box center [204, 244] width 37 height 37
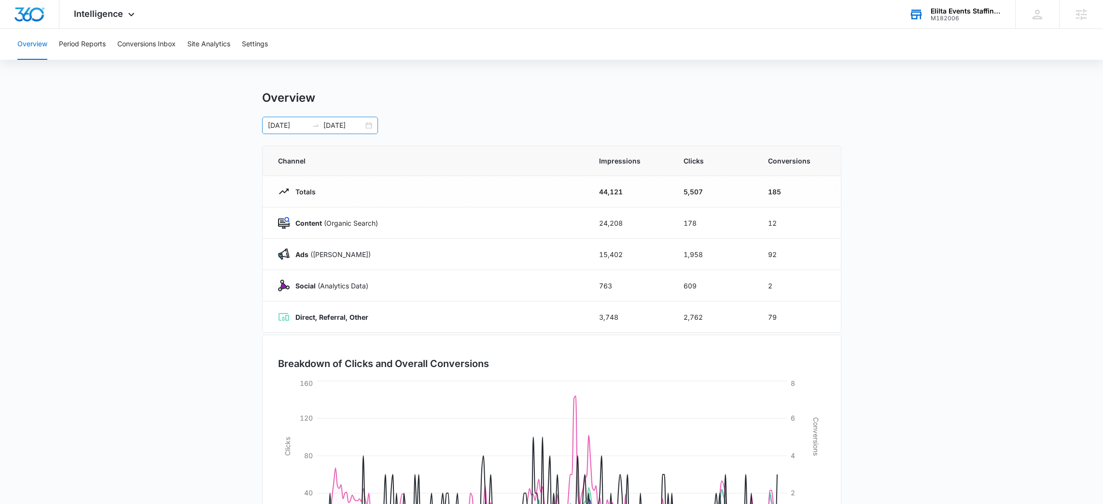
click at [366, 127] on div "01/01/2025 09/02/2025" at bounding box center [320, 125] width 116 height 17
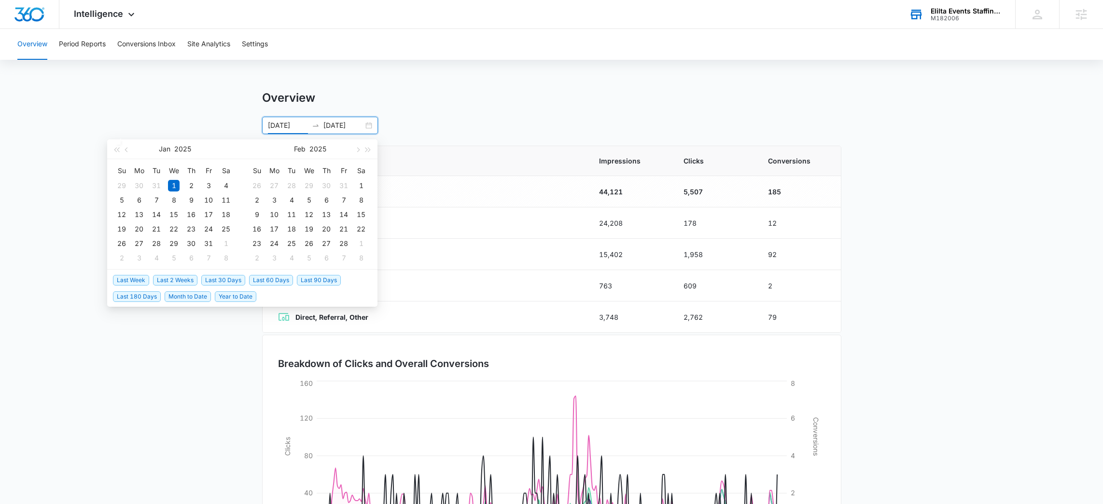
click at [221, 276] on span "Last 30 Days" at bounding box center [223, 280] width 44 height 11
type input "[DATE]"
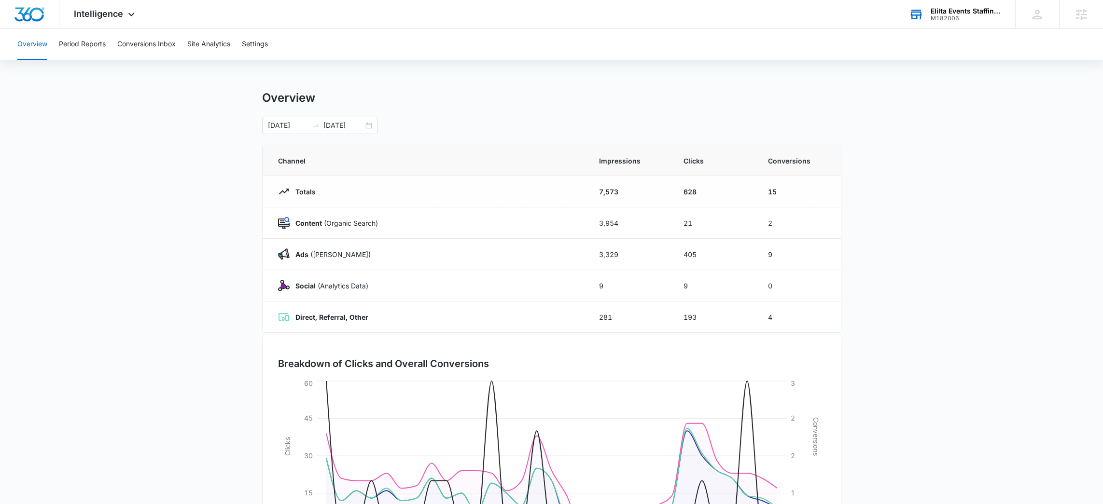
click at [949, 20] on div "M182006" at bounding box center [965, 18] width 70 height 7
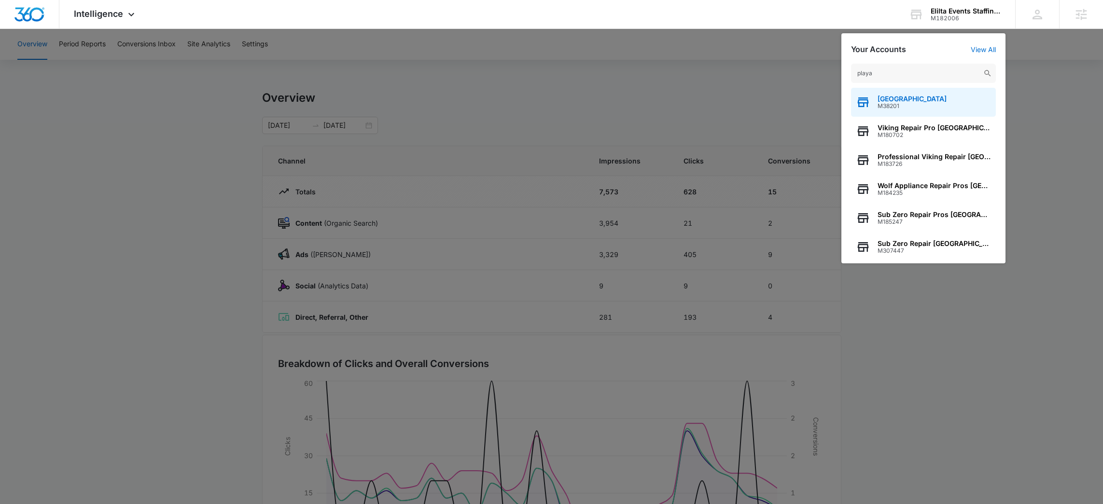
type input "playa"
click at [900, 106] on span "M38201" at bounding box center [911, 106] width 69 height 7
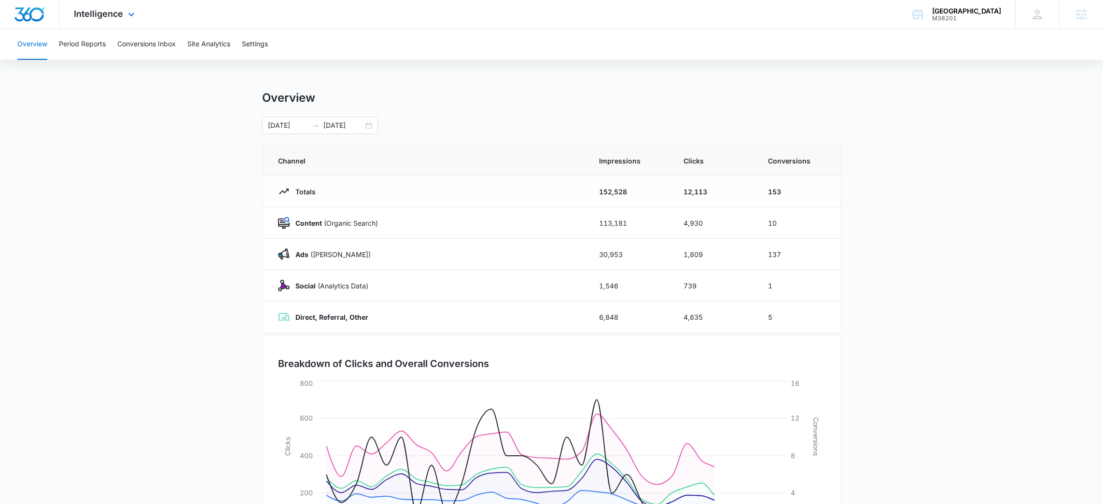
click at [134, 22] on div "Intelligence Apps Reputation Websites Forms CRM Email Social POS Content Ads In…" at bounding box center [105, 14] width 92 height 28
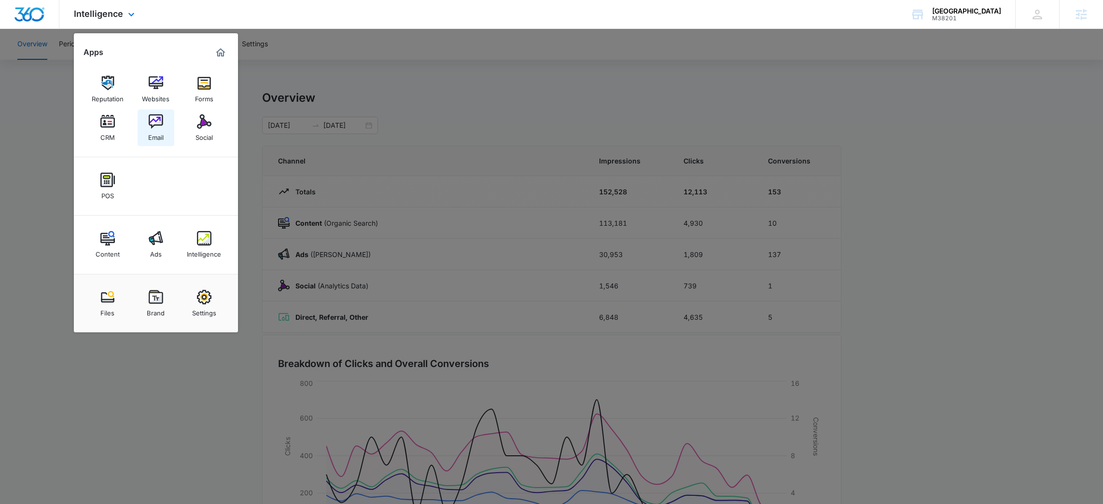
click at [153, 134] on div "Email" at bounding box center [155, 135] width 15 height 13
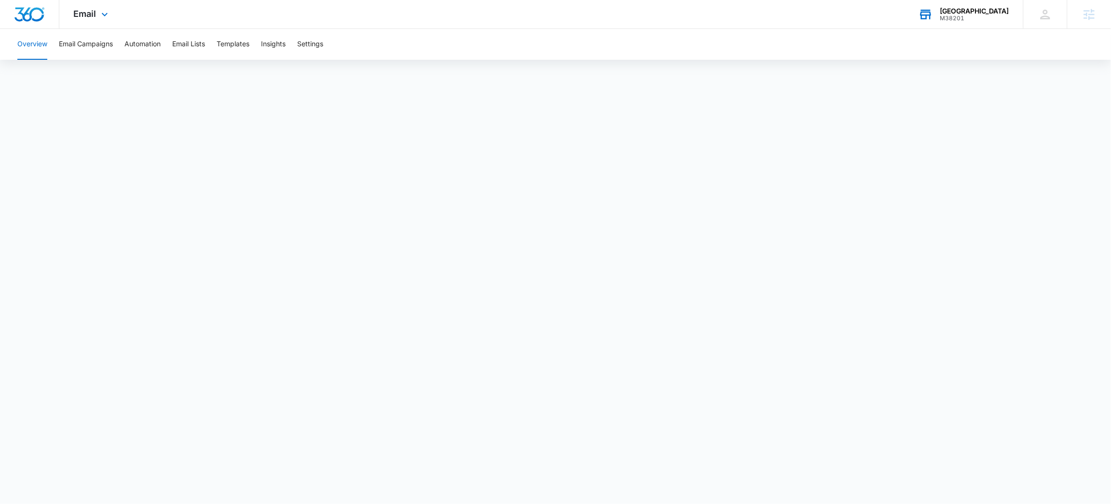
click at [993, 10] on div "Playa Miami" at bounding box center [975, 11] width 69 height 8
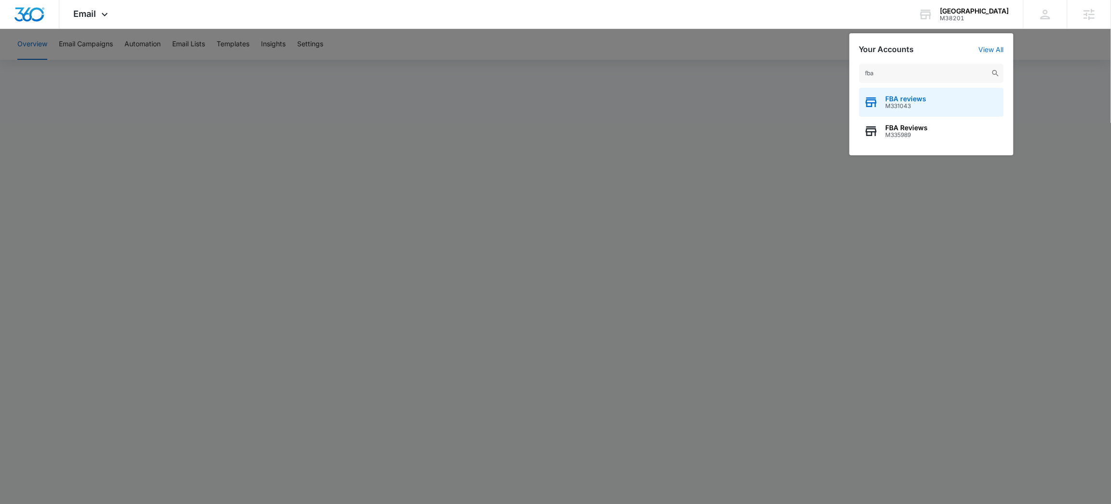
type input "fba"
click at [954, 106] on div "FBA reviews M331043" at bounding box center [931, 102] width 145 height 29
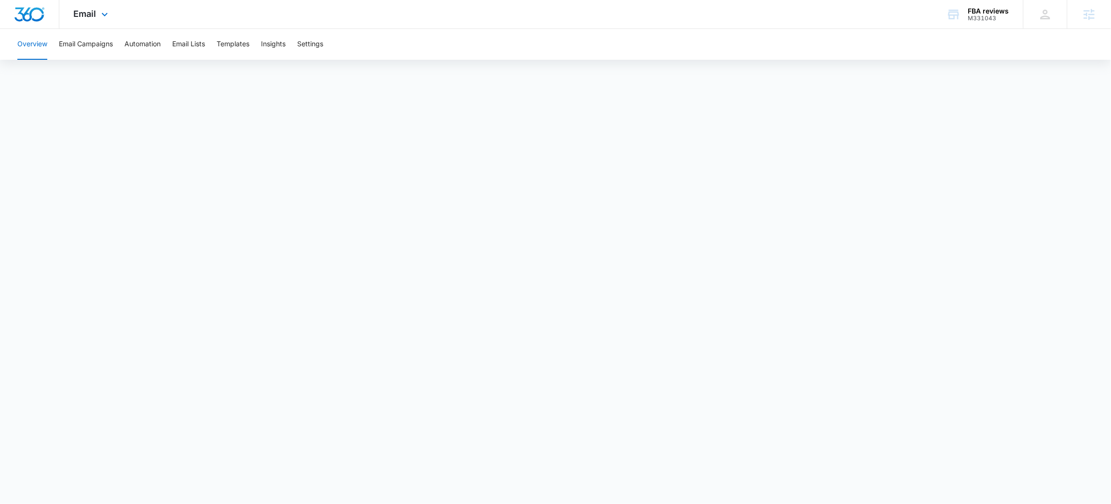
click at [83, 6] on div "Email Apps Reputation Websites Forms CRM Email Social Shop Payments POS Content…" at bounding box center [92, 14] width 66 height 28
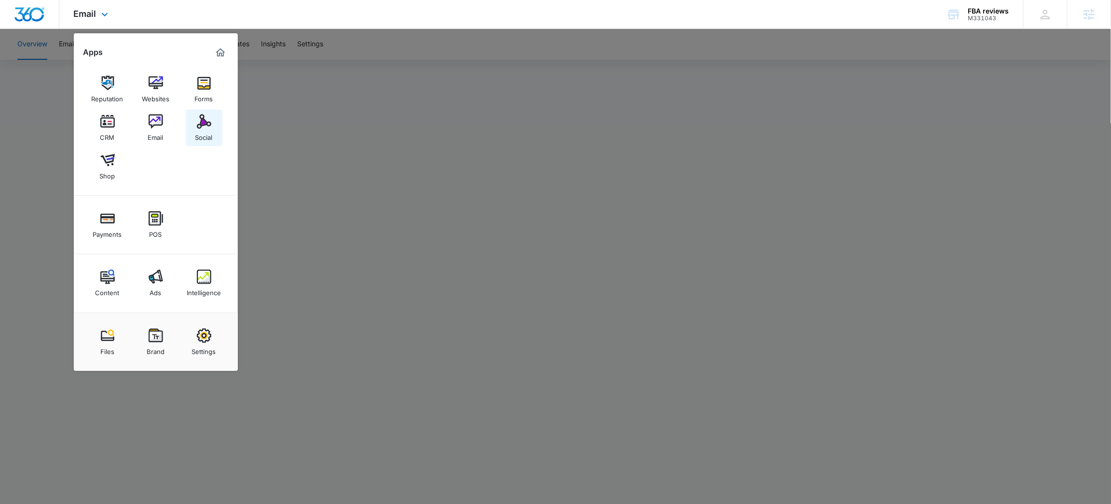
click at [194, 130] on link "Social" at bounding box center [204, 128] width 37 height 37
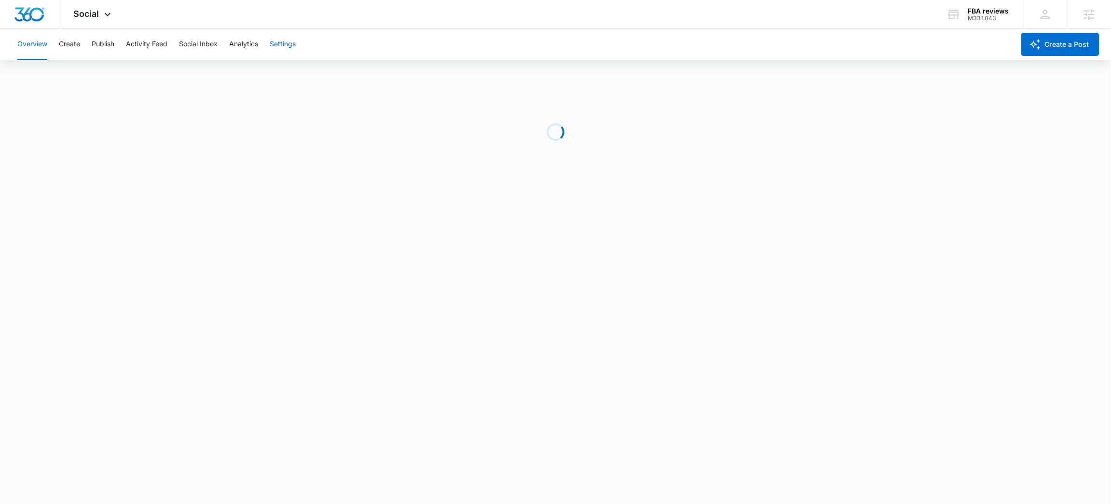
click at [286, 45] on button "Settings" at bounding box center [283, 44] width 26 height 31
